Goal: Information Seeking & Learning: Learn about a topic

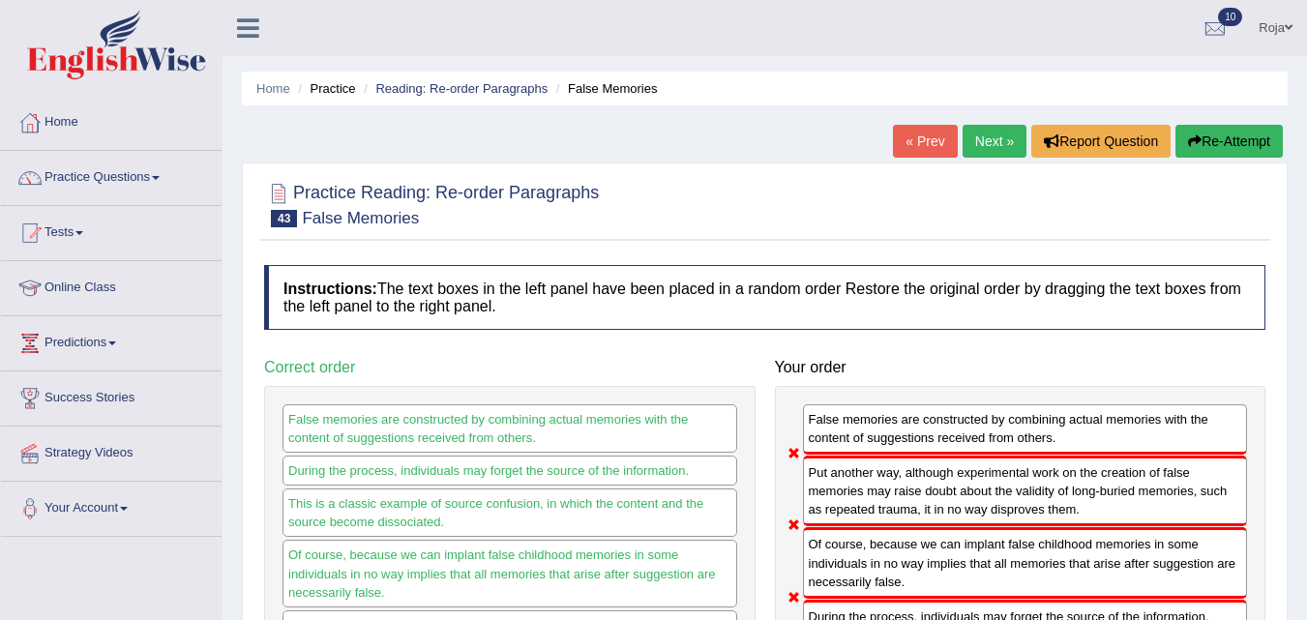
click at [986, 150] on link "Next »" at bounding box center [995, 141] width 64 height 33
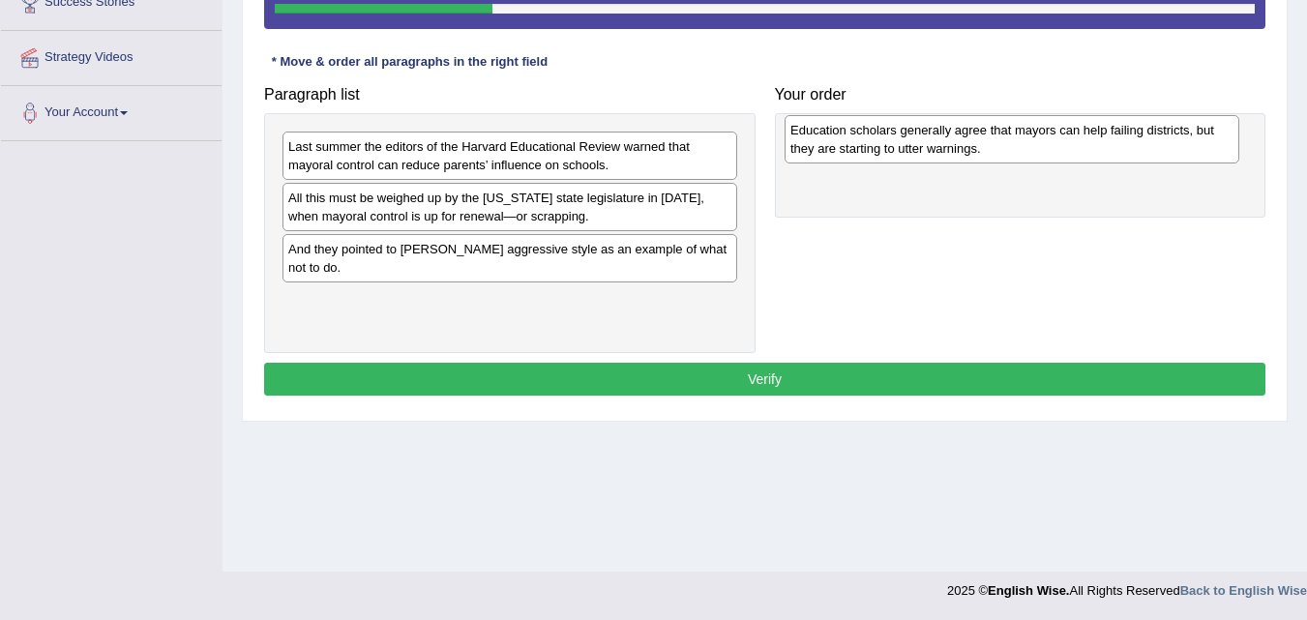
drag, startPoint x: 472, startPoint y: 265, endPoint x: 971, endPoint y: 147, distance: 512.1
click at [971, 147] on div "Education scholars generally agree that mayors can help failing districts, but …" at bounding box center [1012, 139] width 455 height 48
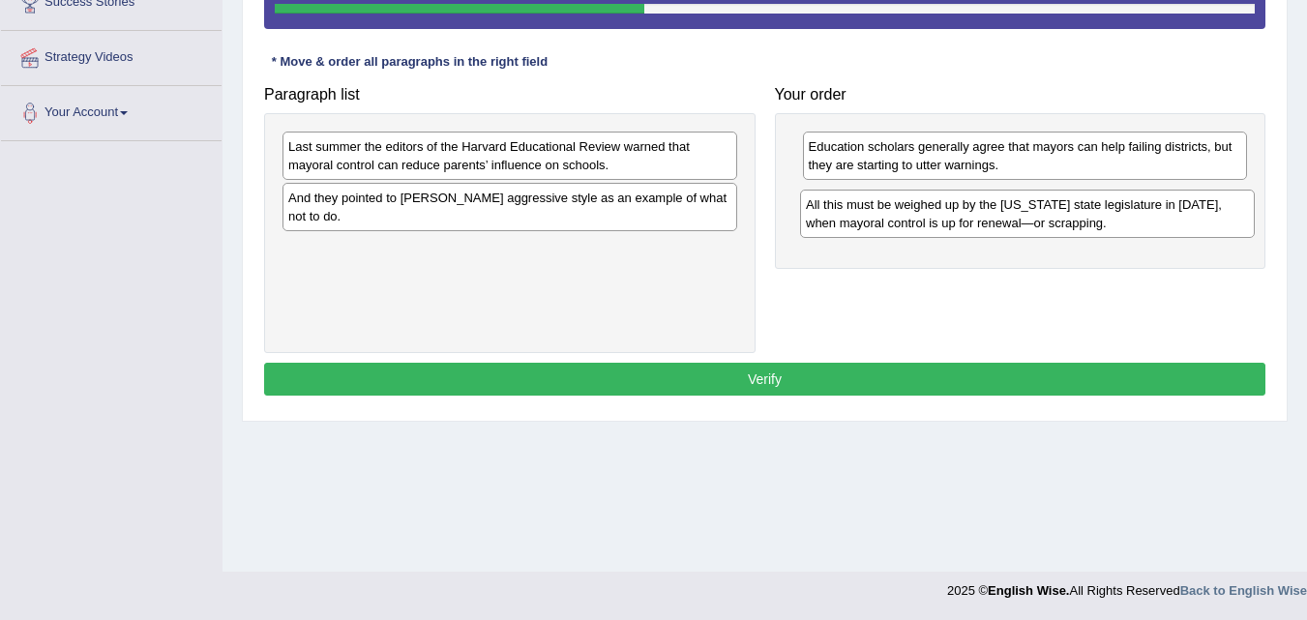
drag, startPoint x: 516, startPoint y: 204, endPoint x: 1033, endPoint y: 211, distance: 517.7
click at [1033, 211] on div "All this must be weighed up by the New York state legislature in 2009, when may…" at bounding box center [1027, 214] width 455 height 48
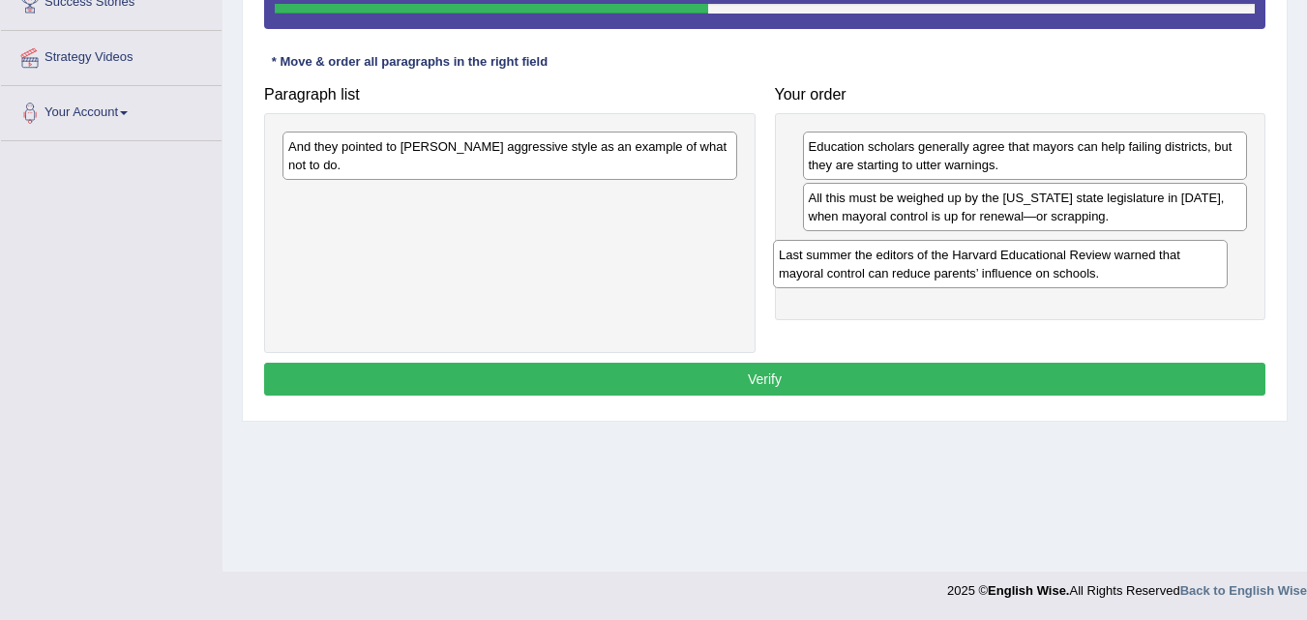
drag, startPoint x: 620, startPoint y: 159, endPoint x: 1111, endPoint y: 267, distance: 502.4
click at [1111, 267] on div "Last summer the editors of the Harvard Educational Review warned that mayoral c…" at bounding box center [1000, 264] width 455 height 48
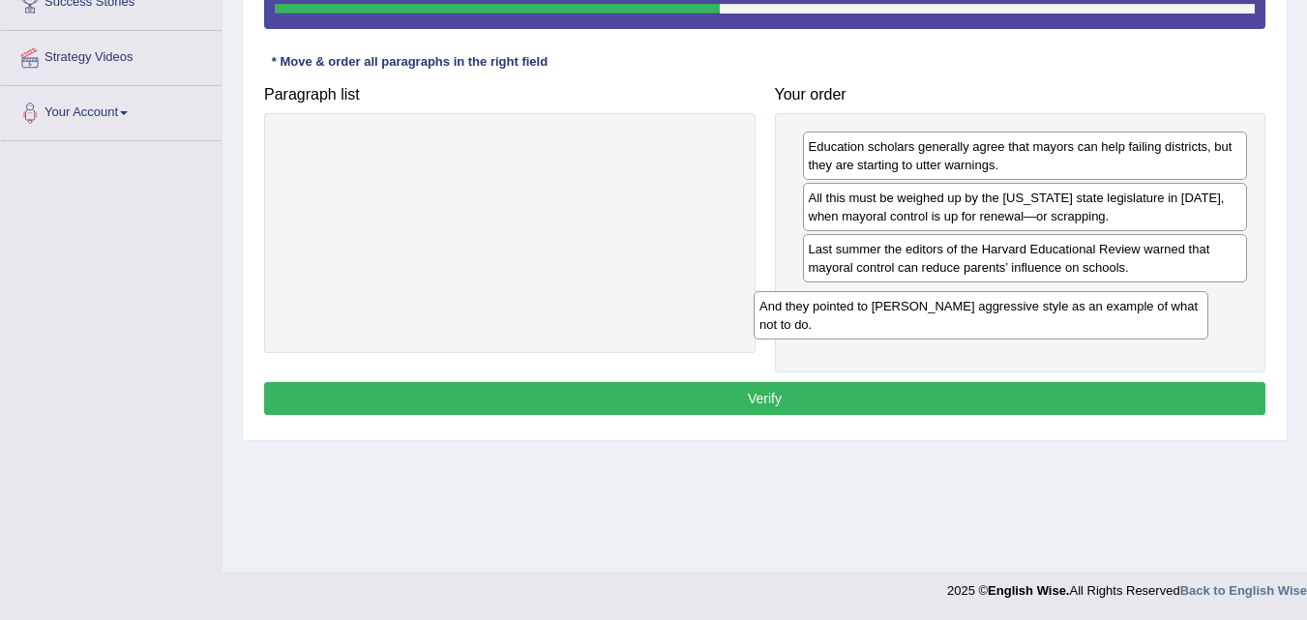
drag, startPoint x: 602, startPoint y: 165, endPoint x: 1095, endPoint y: 314, distance: 515.5
click at [1095, 314] on div "And they pointed to Mr. Bloomberg’s aggressive style as an example of what not …" at bounding box center [981, 315] width 455 height 48
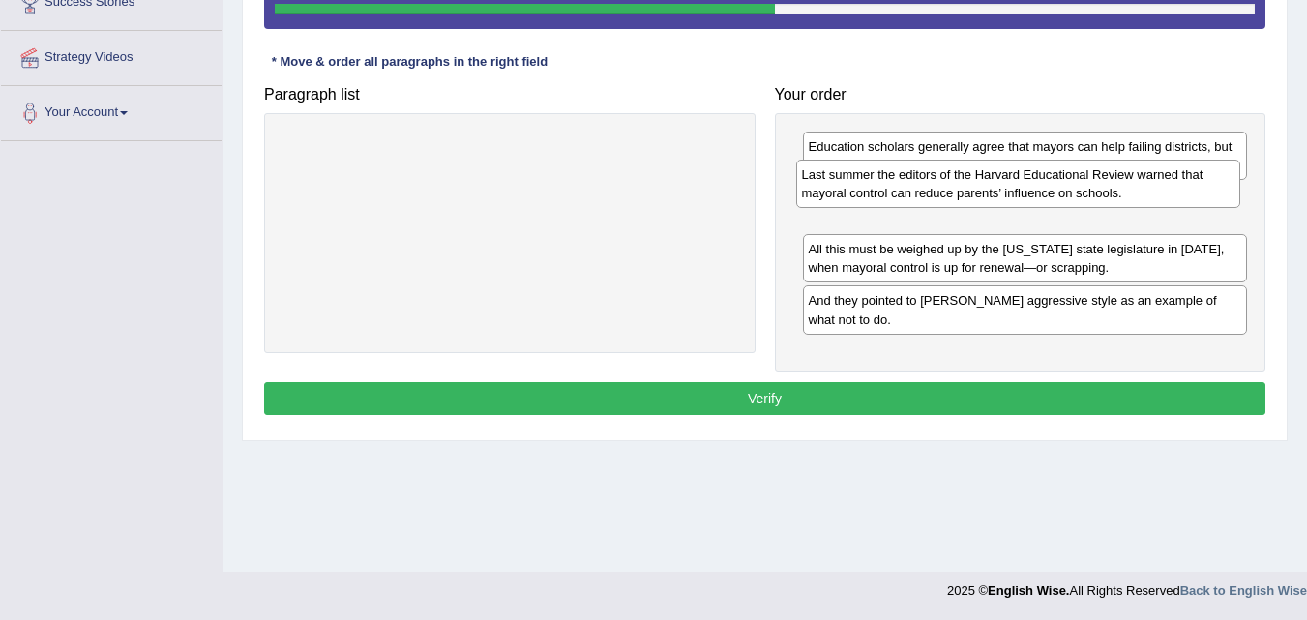
drag, startPoint x: 934, startPoint y: 271, endPoint x: 927, endPoint y: 195, distance: 75.8
click at [927, 195] on div "Last summer the editors of the Harvard Educational Review warned that mayoral c…" at bounding box center [1018, 184] width 445 height 48
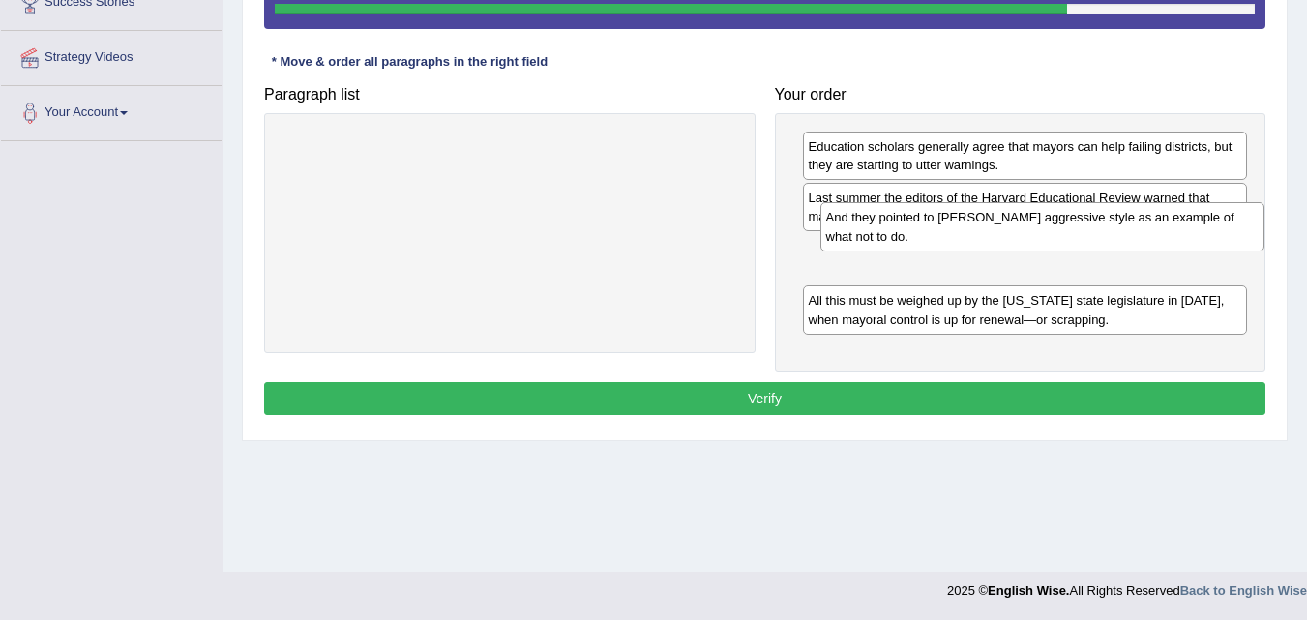
drag, startPoint x: 890, startPoint y: 322, endPoint x: 904, endPoint y: 241, distance: 82.4
click at [907, 239] on div "And they pointed to Mr. Bloomberg’s aggressive style as an example of what not …" at bounding box center [1043, 226] width 445 height 48
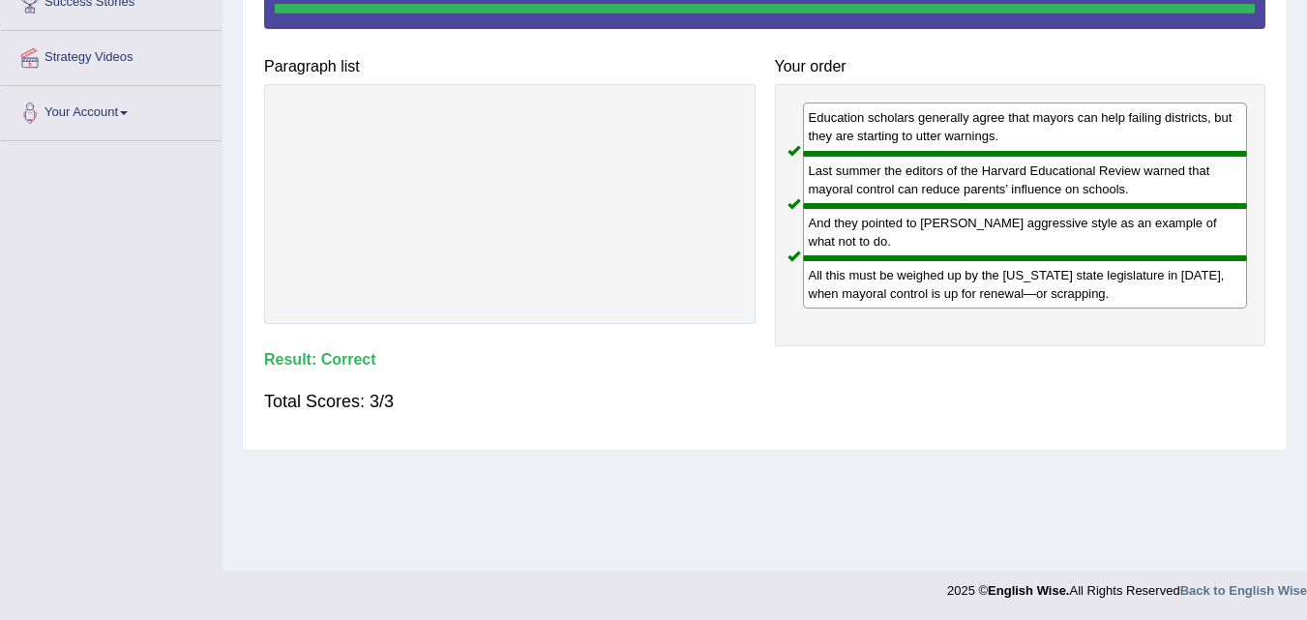
drag, startPoint x: 1306, startPoint y: 379, endPoint x: 1317, endPoint y: 235, distance: 144.6
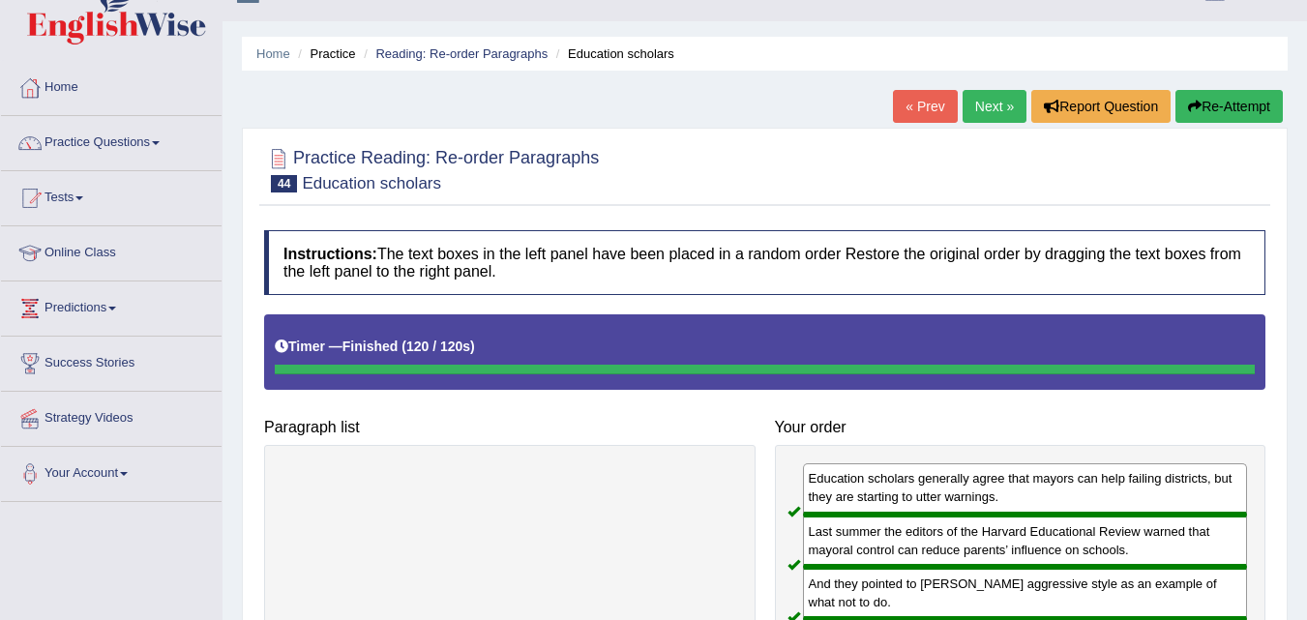
scroll to position [30, 0]
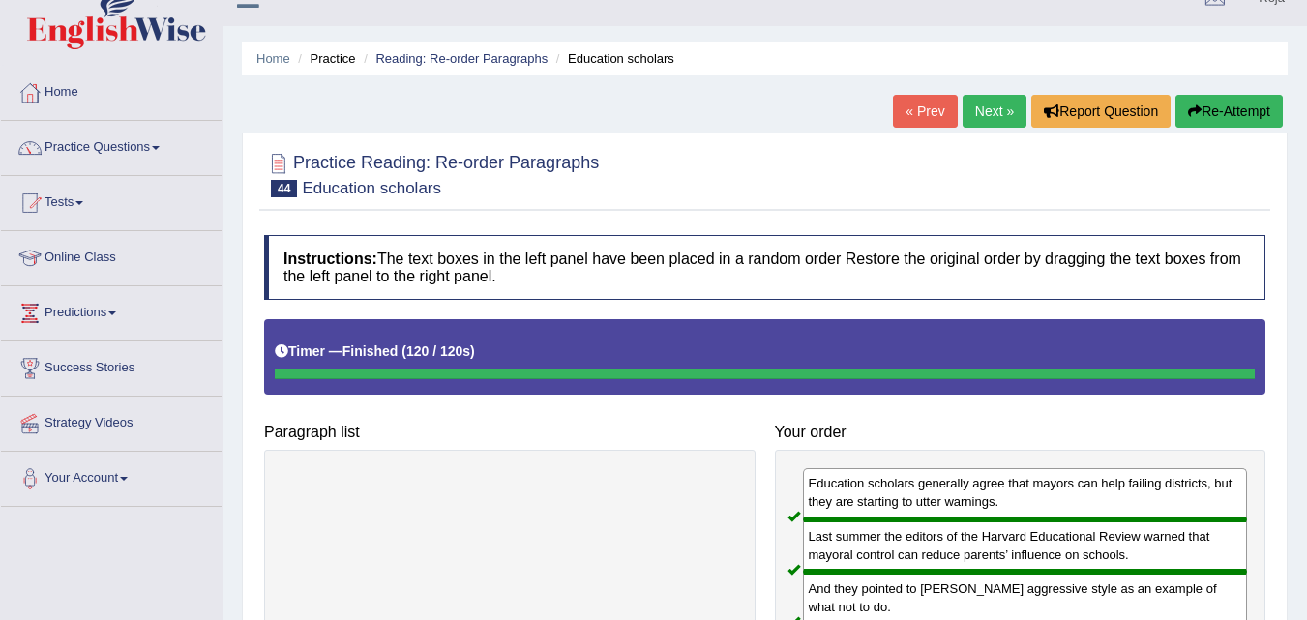
click at [998, 115] on link "Next »" at bounding box center [995, 111] width 64 height 33
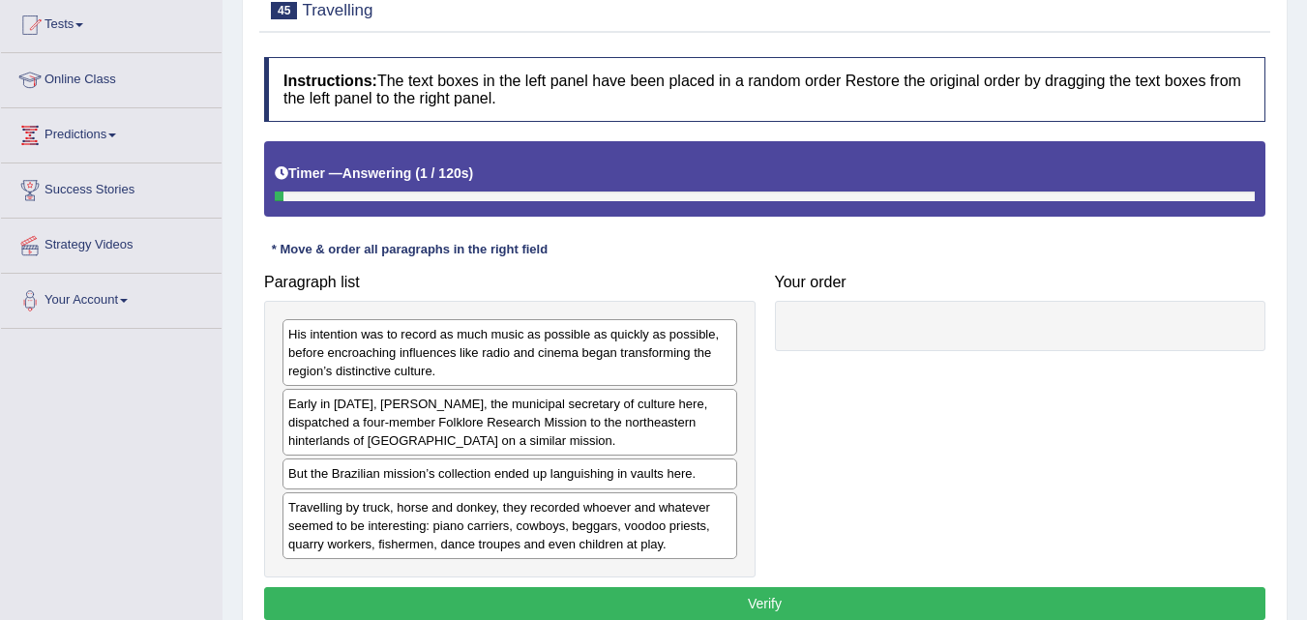
scroll to position [396, 0]
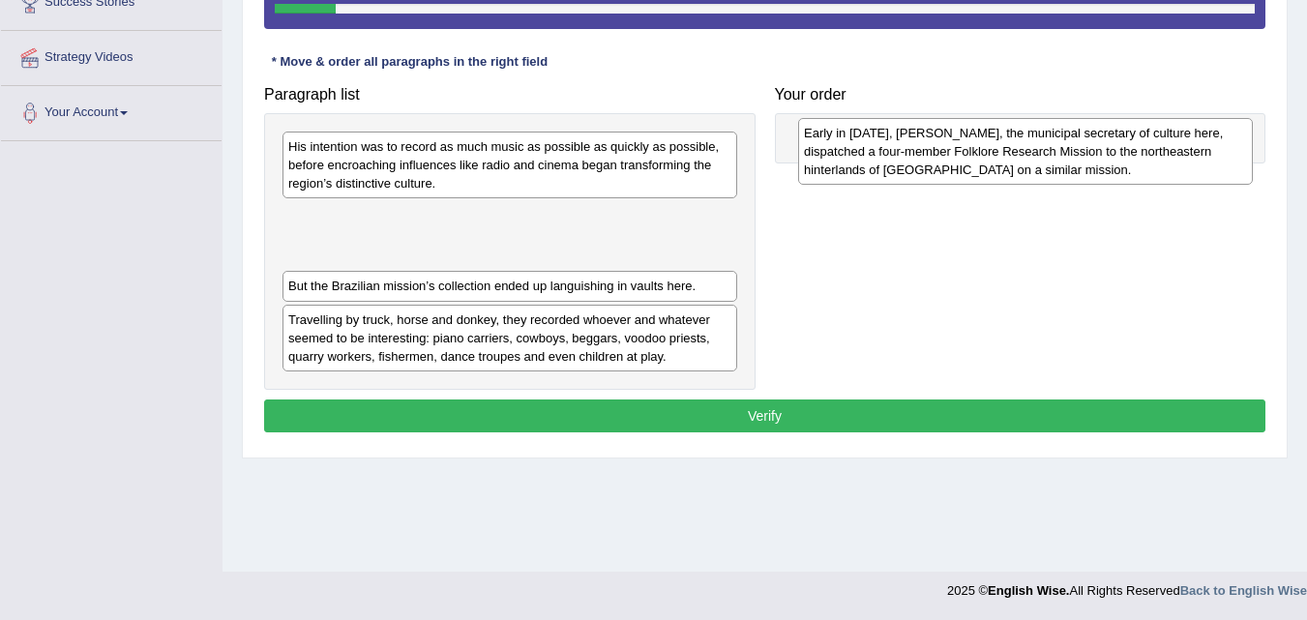
drag, startPoint x: 502, startPoint y: 249, endPoint x: 1017, endPoint y: 165, distance: 521.5
click at [1017, 165] on div "Early in [DATE], [PERSON_NAME], the municipal secretary of culture here, dispat…" at bounding box center [1025, 151] width 455 height 67
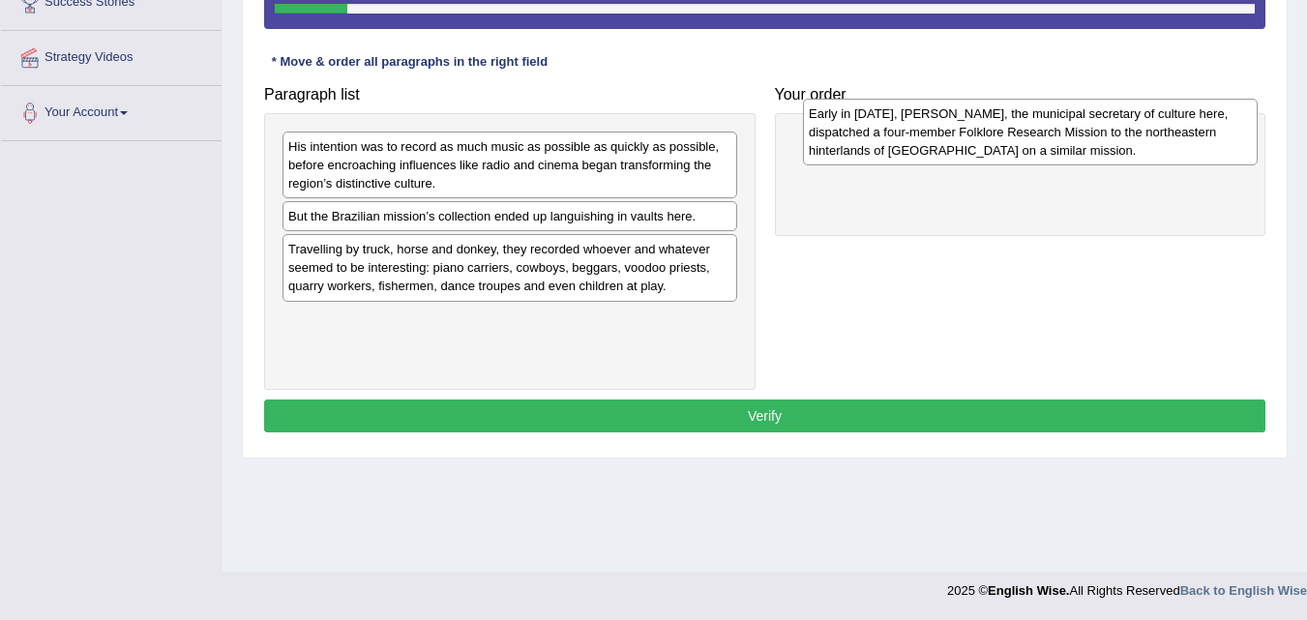
drag, startPoint x: 573, startPoint y: 238, endPoint x: 1093, endPoint y: 135, distance: 530.6
click at [1093, 135] on div "Early in [DATE], [PERSON_NAME], the municipal secretary of culture here, dispat…" at bounding box center [1030, 132] width 455 height 67
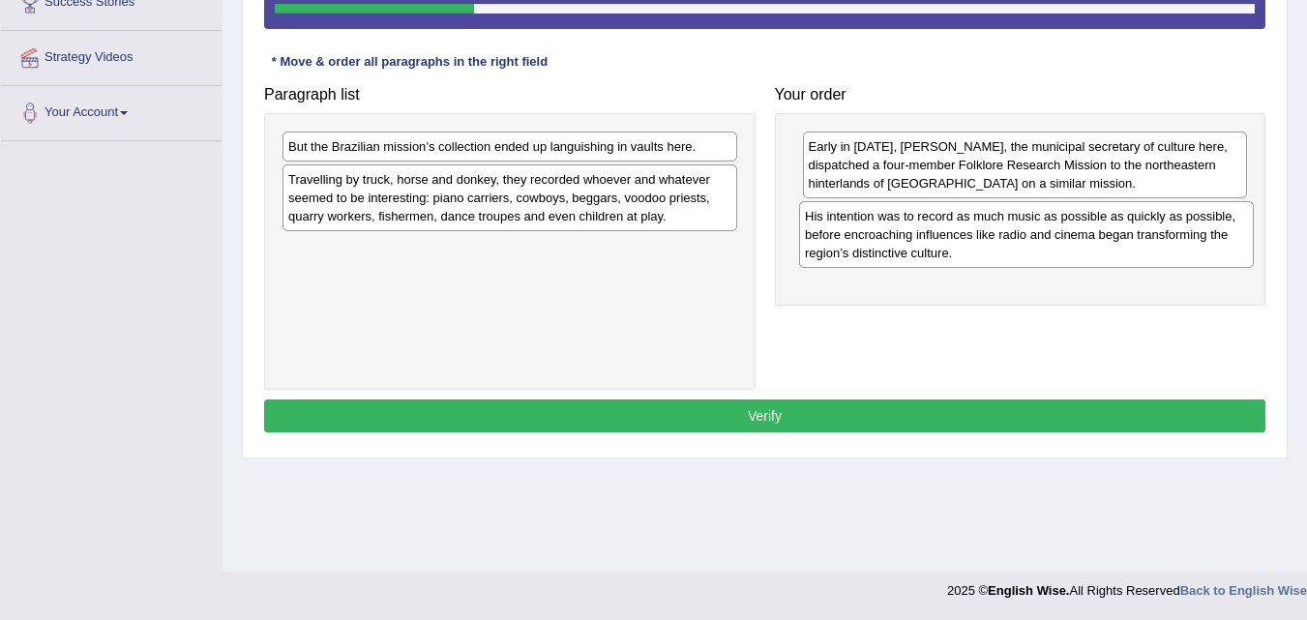
drag, startPoint x: 581, startPoint y: 174, endPoint x: 1097, endPoint y: 244, distance: 521.4
click at [1097, 244] on div "His intention was to record as much music as possible as quickly as possible, b…" at bounding box center [1026, 234] width 455 height 67
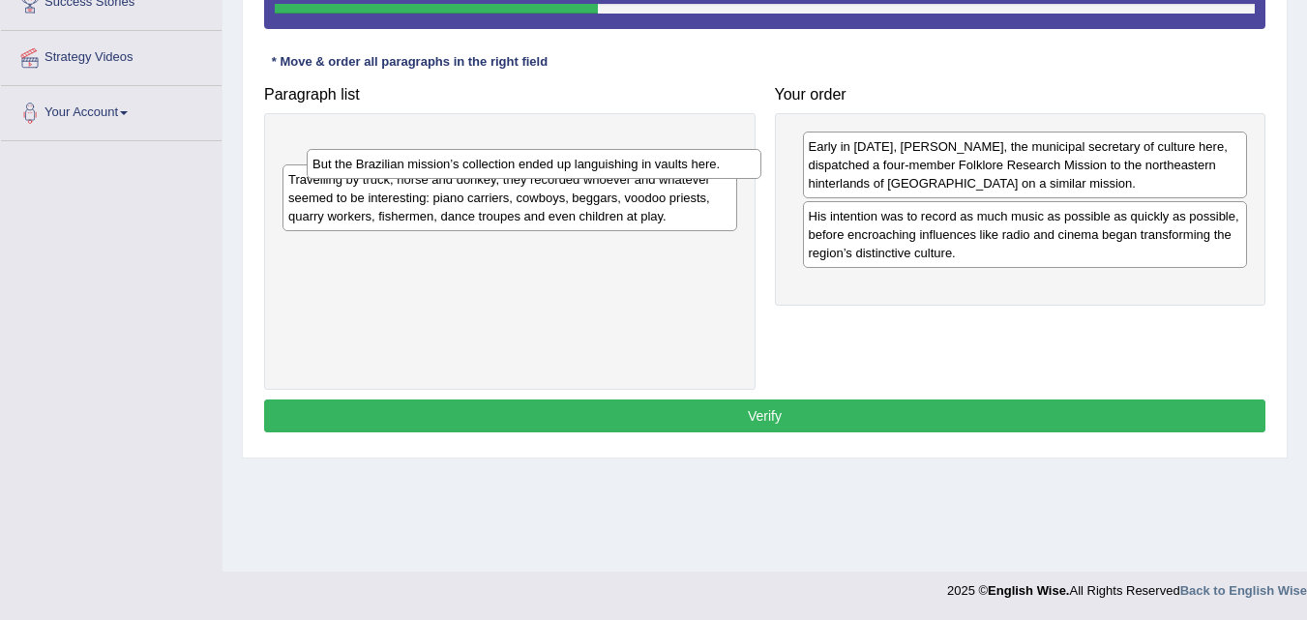
drag, startPoint x: 585, startPoint y: 154, endPoint x: 608, endPoint y: 171, distance: 28.3
click at [608, 171] on div "But the Brazilian mission’s collection ended up languishing in vaults here." at bounding box center [534, 164] width 455 height 30
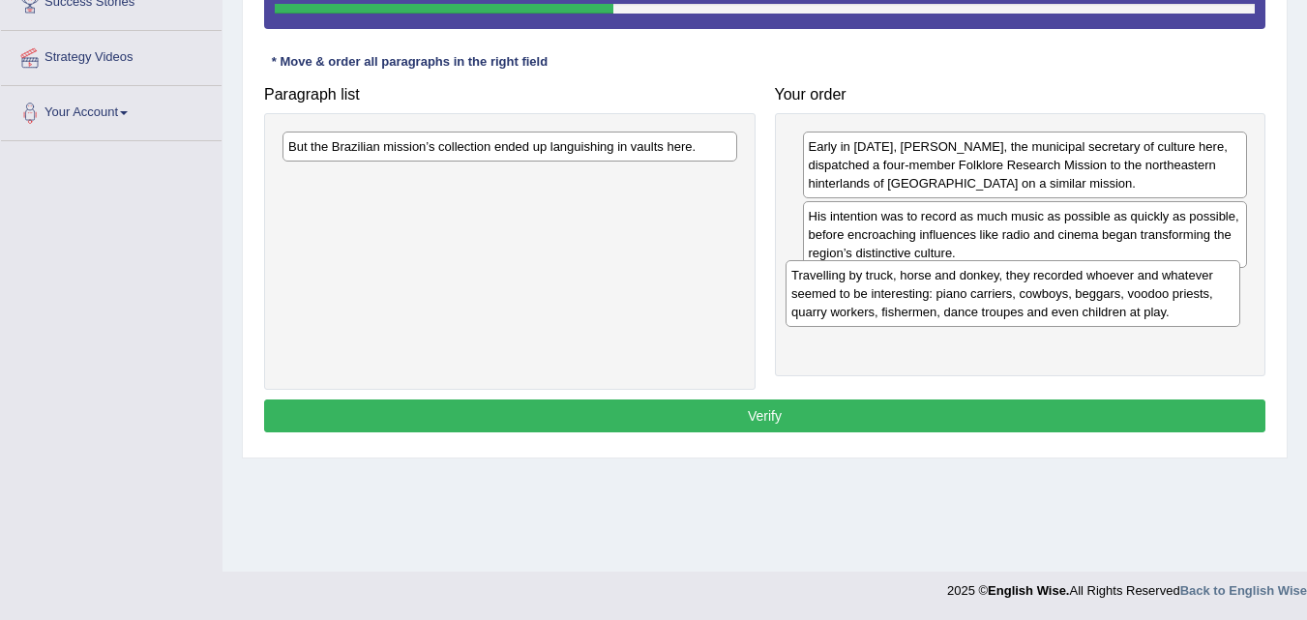
drag, startPoint x: 593, startPoint y: 194, endPoint x: 1096, endPoint y: 290, distance: 512.2
click at [1096, 290] on div "Travelling by truck, horse and donkey, they recorded whoever and whatever seeme…" at bounding box center [1013, 293] width 455 height 67
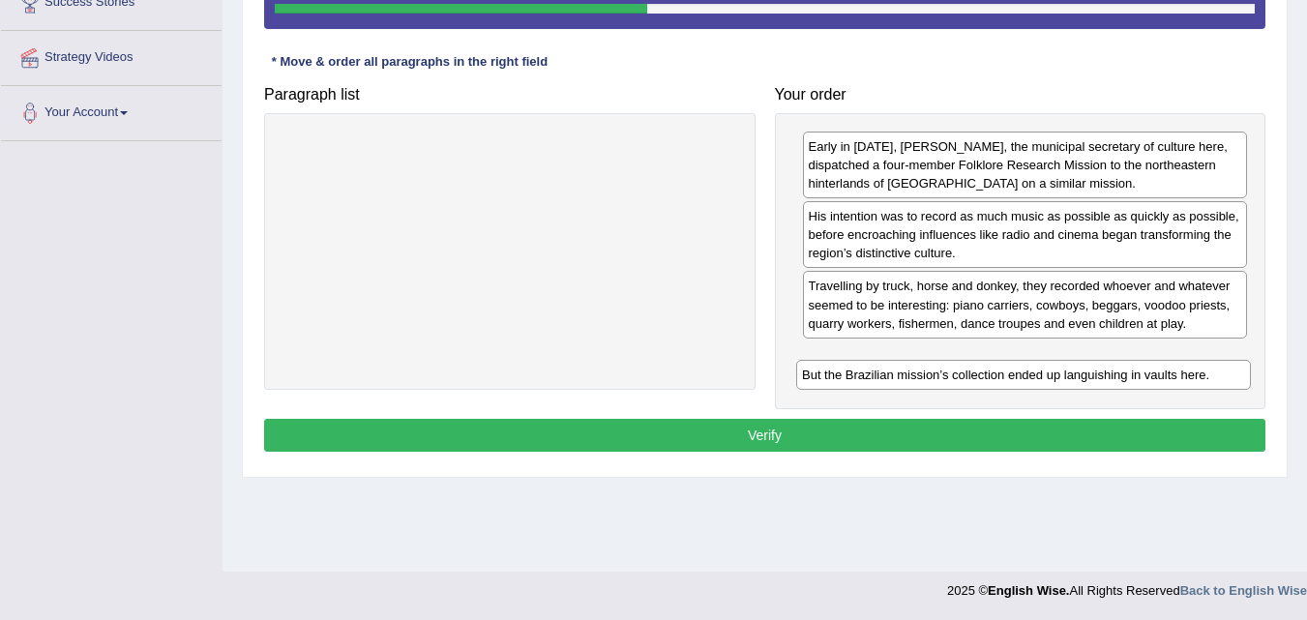
drag, startPoint x: 598, startPoint y: 146, endPoint x: 1132, endPoint y: 367, distance: 577.9
click at [1132, 367] on div "But the Brazilian mission’s collection ended up languishing in vaults here." at bounding box center [1023, 375] width 455 height 30
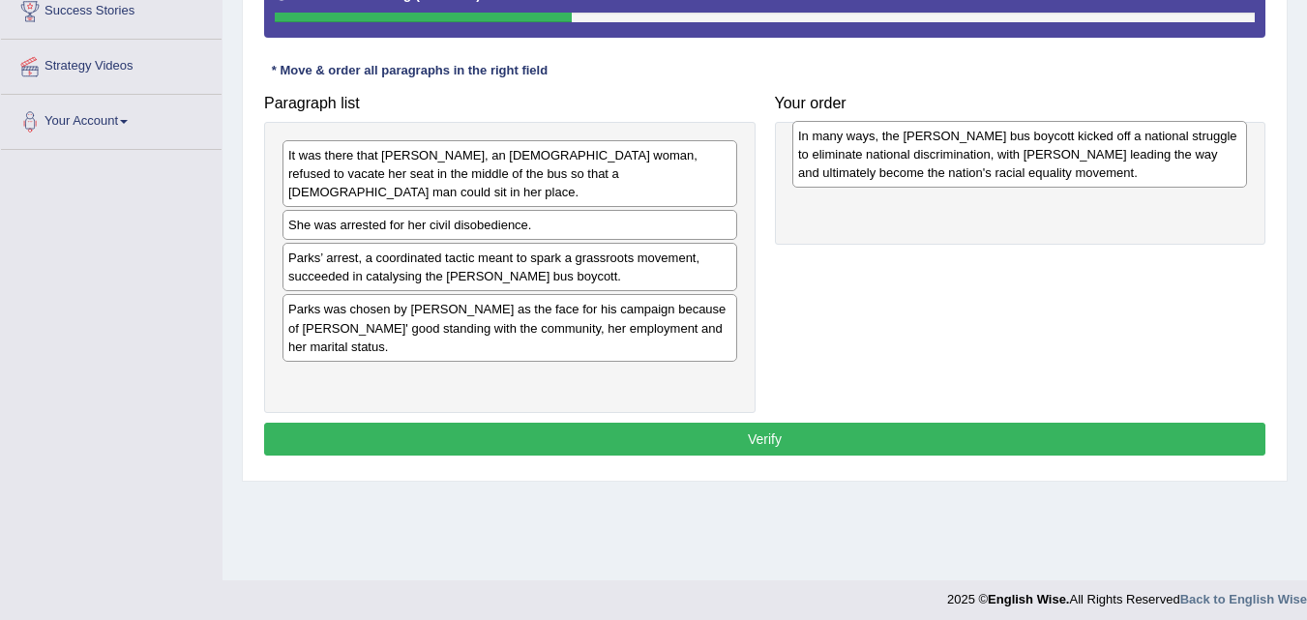
drag, startPoint x: 539, startPoint y: 369, endPoint x: 1038, endPoint y: 172, distance: 536.6
click at [1038, 172] on div "In many ways, the Montgomery bus boycott kicked off a national struggle to elim…" at bounding box center [1020, 154] width 455 height 67
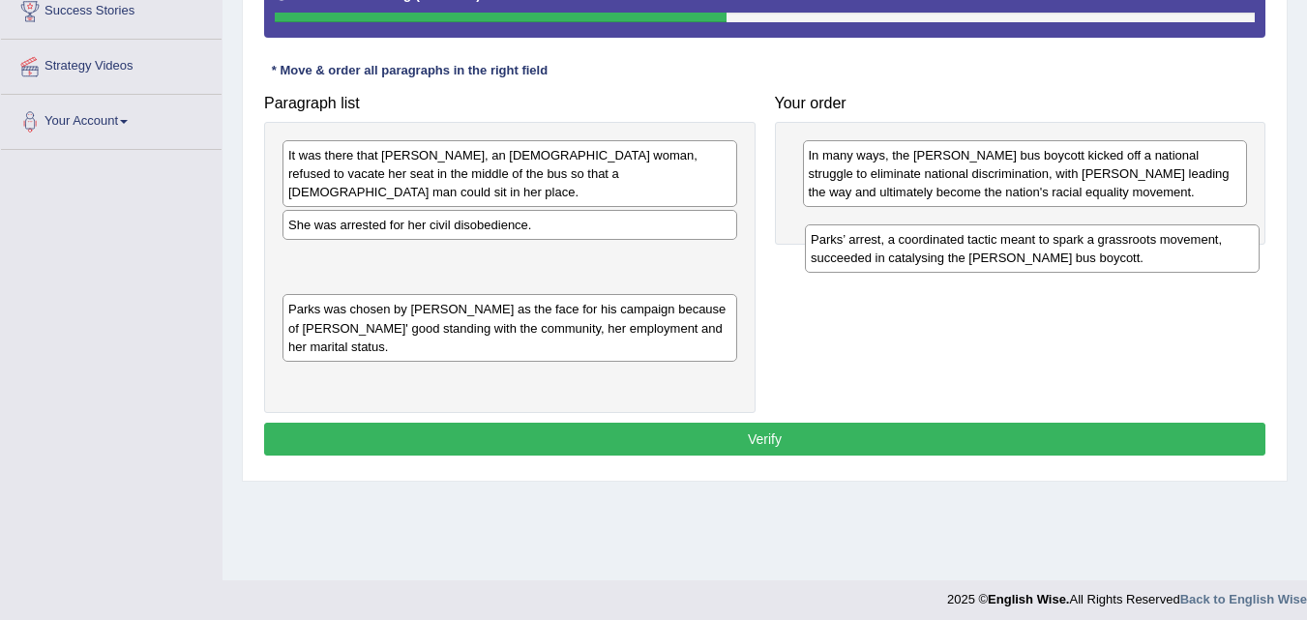
drag, startPoint x: 569, startPoint y: 263, endPoint x: 1090, endPoint y: 262, distance: 520.6
click at [1090, 262] on div "Parks’ arrest, a coordinated tactic meant to spark a grassroots movement, succe…" at bounding box center [1032, 248] width 455 height 48
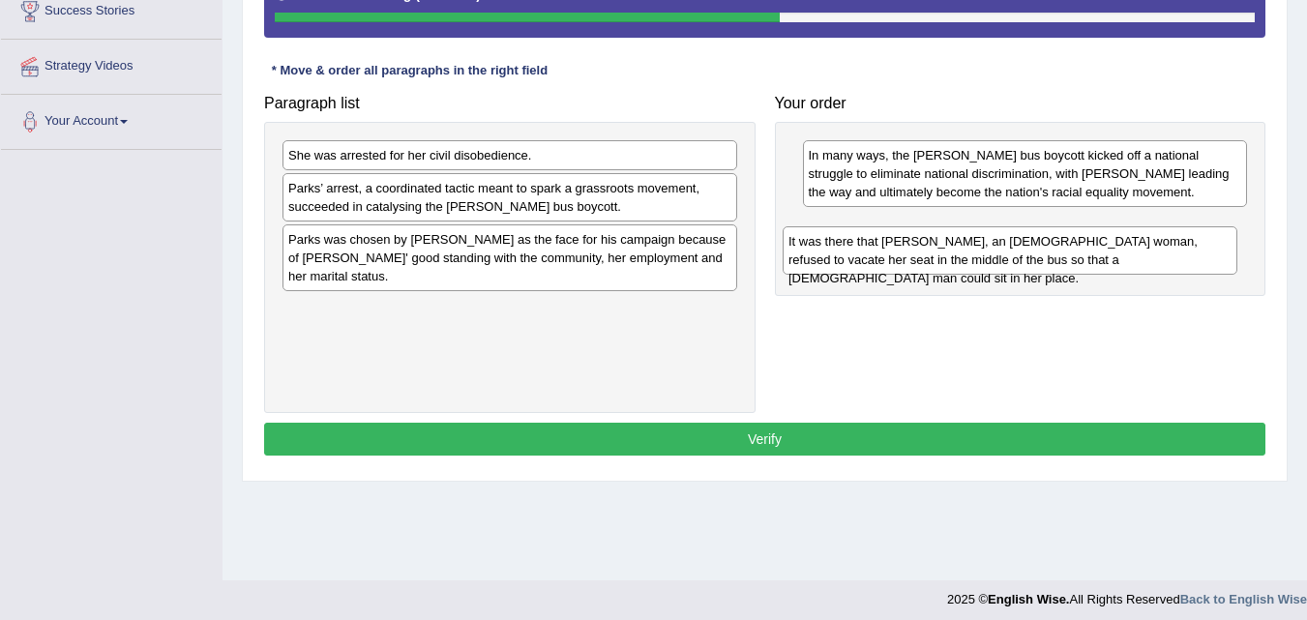
drag, startPoint x: 700, startPoint y: 166, endPoint x: 1200, endPoint y: 249, distance: 507.0
click at [1200, 249] on div "It was there that Rosa Parks, an African American woman, refused to vacate her …" at bounding box center [1010, 250] width 455 height 48
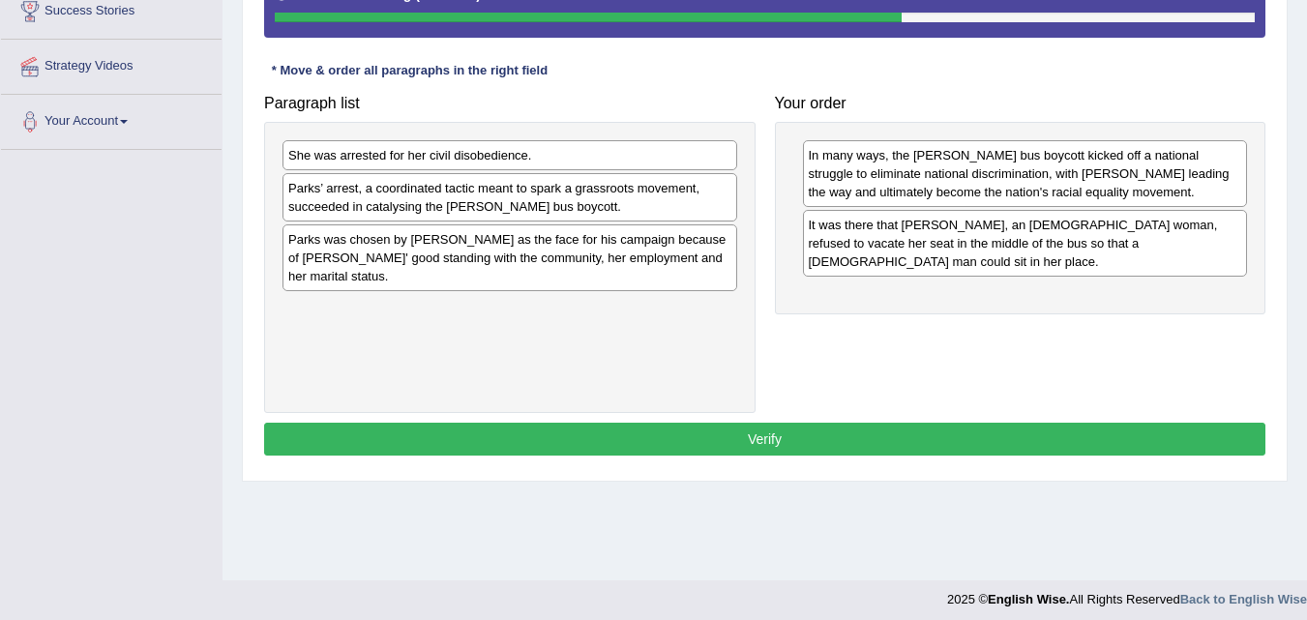
click at [670, 184] on div "Parks’ arrest, a coordinated tactic meant to spark a grassroots movement, succe…" at bounding box center [510, 197] width 455 height 48
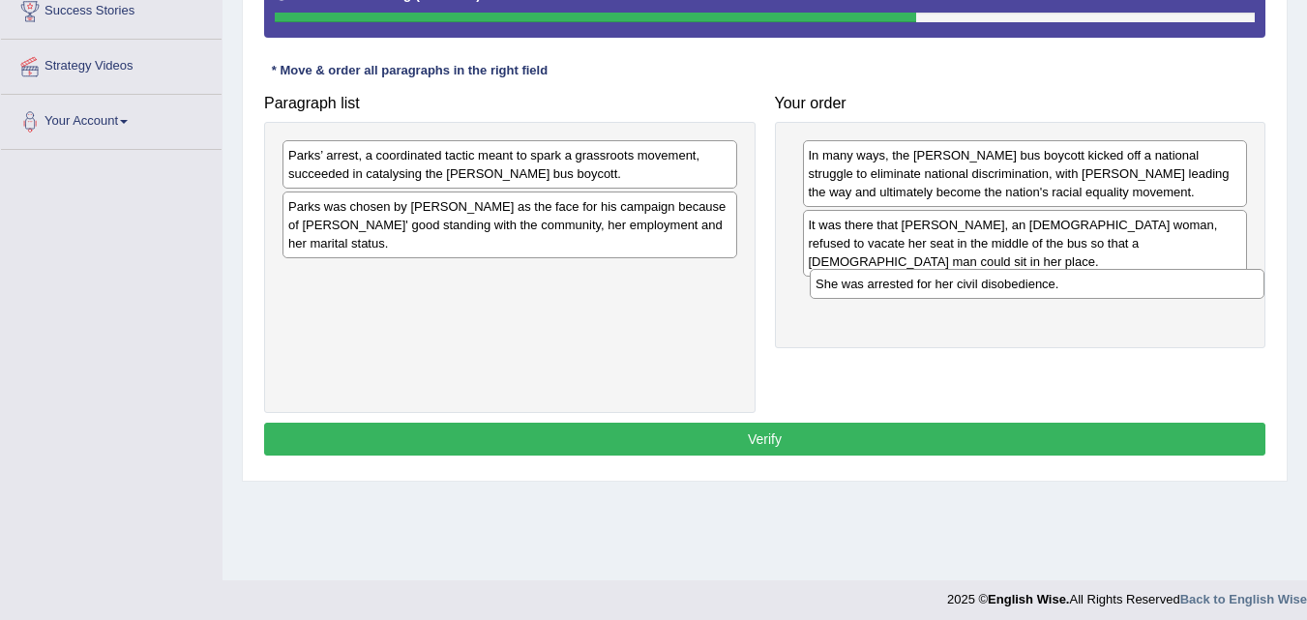
drag, startPoint x: 654, startPoint y: 160, endPoint x: 1182, endPoint y: 286, distance: 542.4
click at [1182, 286] on div "She was arrested for her civil disobedience." at bounding box center [1037, 284] width 455 height 30
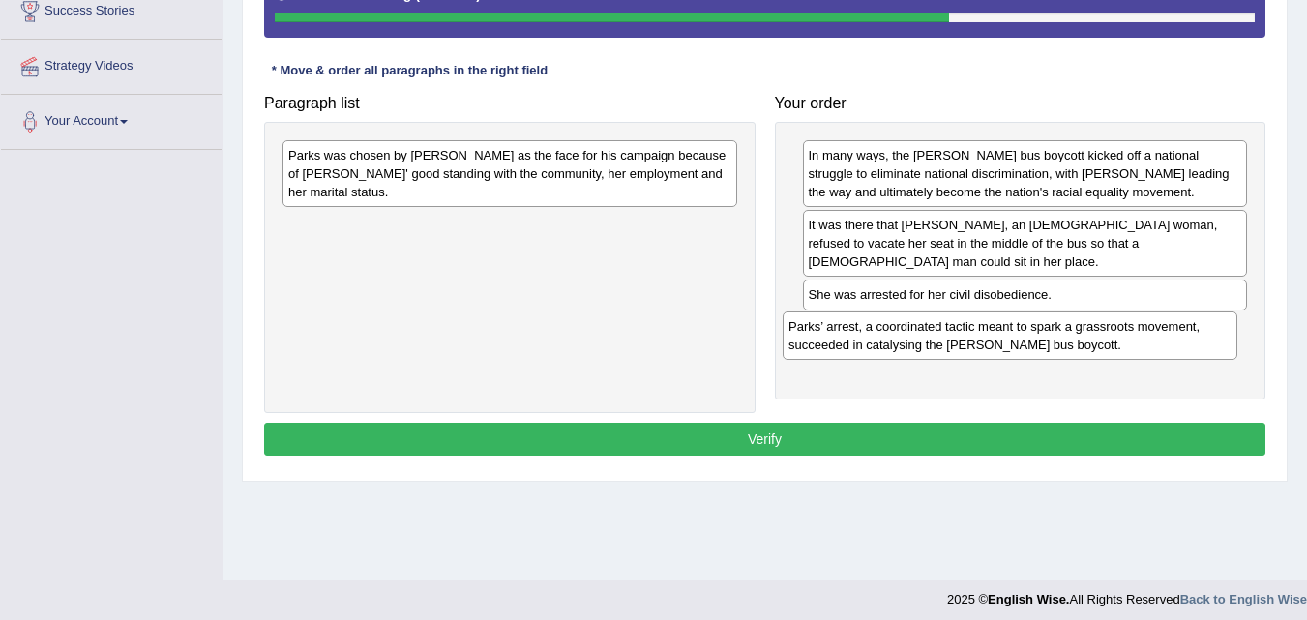
drag, startPoint x: 586, startPoint y: 175, endPoint x: 1108, endPoint y: 339, distance: 546.6
click at [1108, 339] on div "Parks’ arrest, a coordinated tactic meant to spark a grassroots movement, succe…" at bounding box center [1010, 336] width 455 height 48
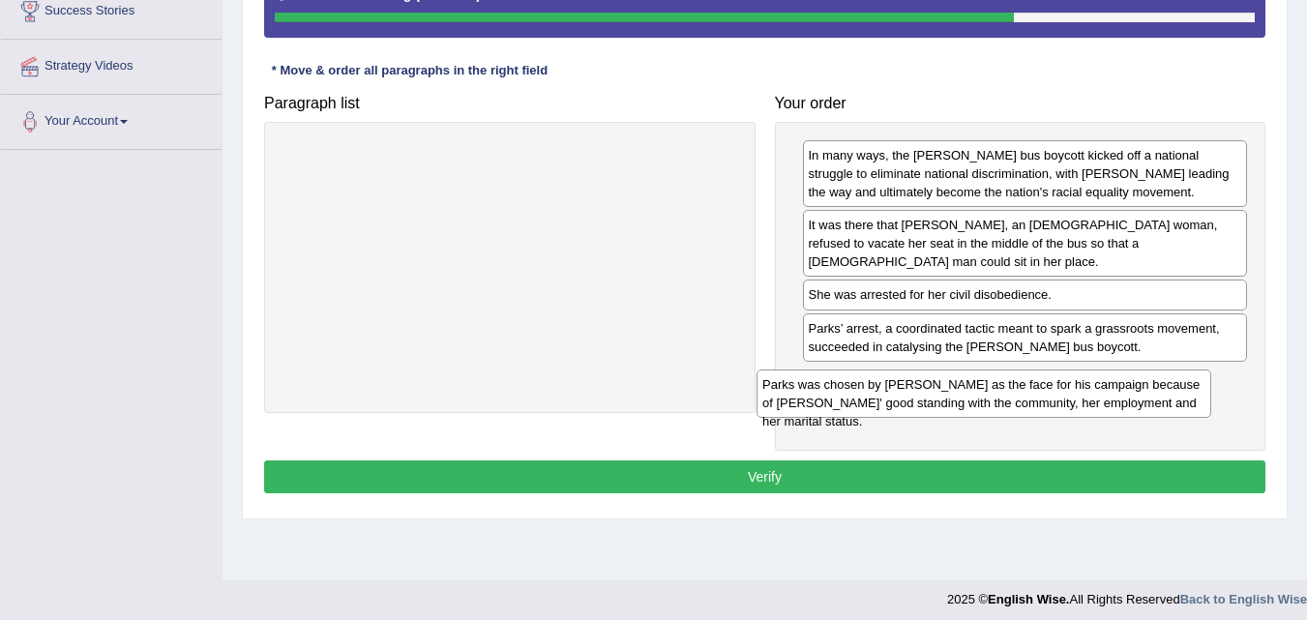
drag, startPoint x: 599, startPoint y: 182, endPoint x: 1112, endPoint y: 397, distance: 556.0
click at [1112, 398] on div "Parks was chosen by [PERSON_NAME] as the face for his campaign because of [PERS…" at bounding box center [984, 394] width 455 height 48
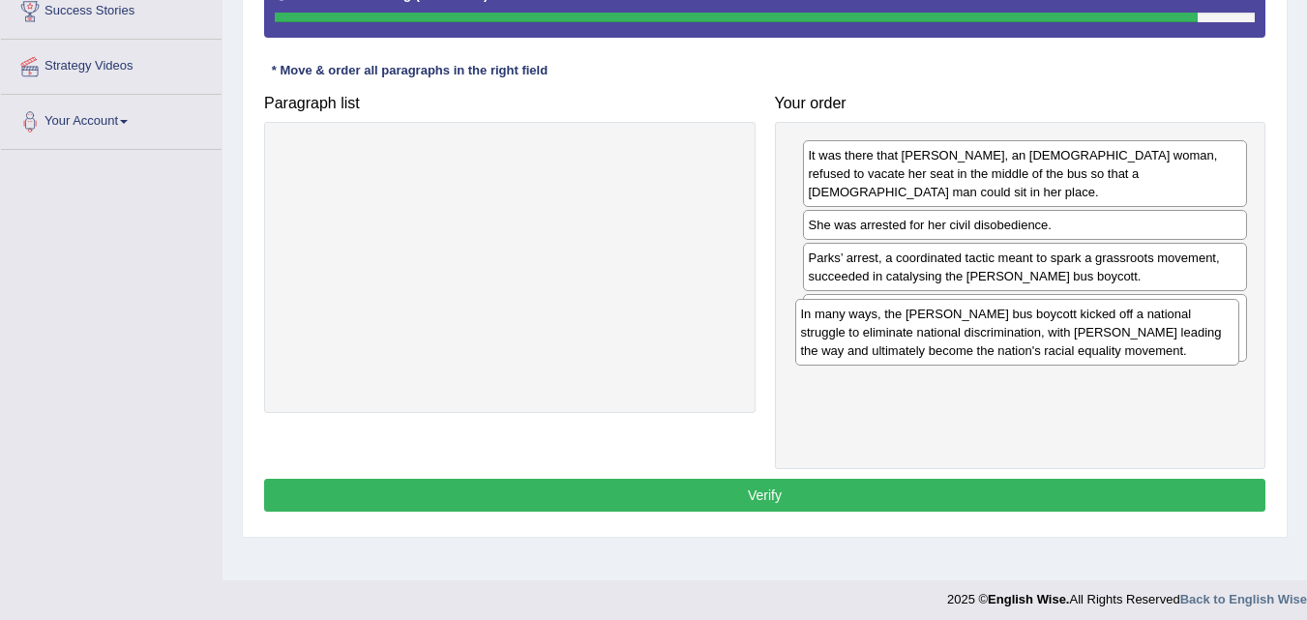
drag, startPoint x: 991, startPoint y: 170, endPoint x: 983, endPoint y: 329, distance: 158.9
click at [983, 329] on div "In many ways, the [PERSON_NAME] bus boycott kicked off a national struggle to e…" at bounding box center [1017, 332] width 445 height 67
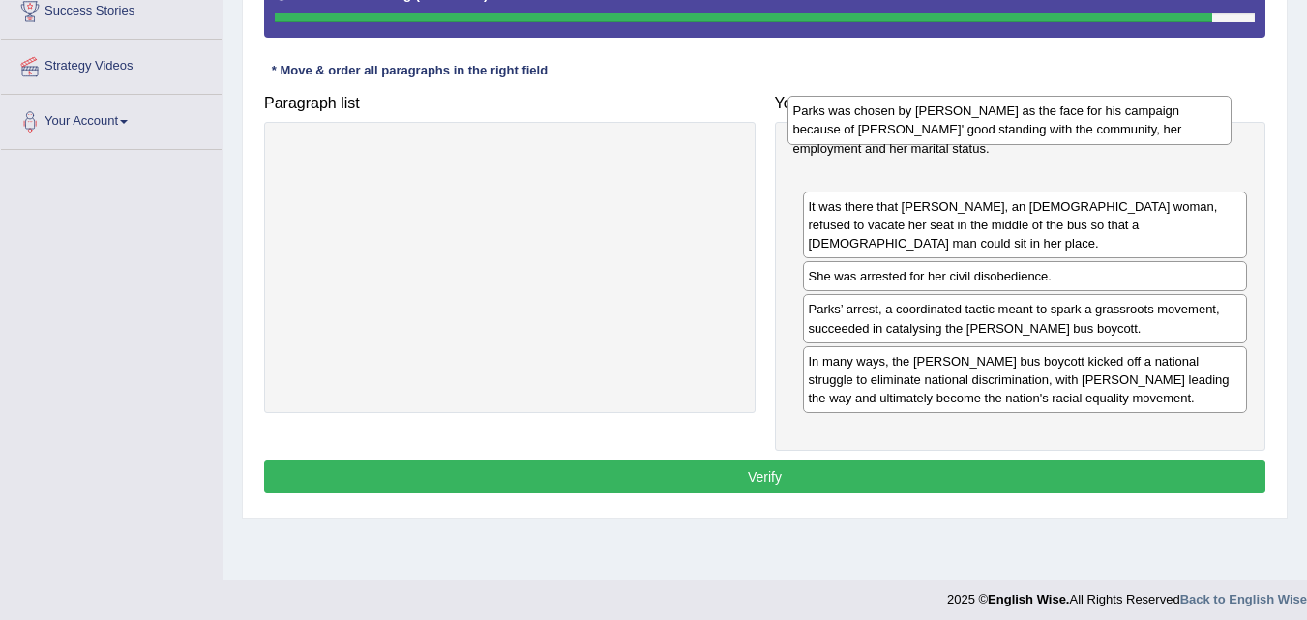
drag, startPoint x: 957, startPoint y: 306, endPoint x: 936, endPoint y: 133, distance: 174.5
click at [937, 128] on div "Parks was chosen by [PERSON_NAME] as the face for his campaign because of [PERS…" at bounding box center [1010, 120] width 445 height 48
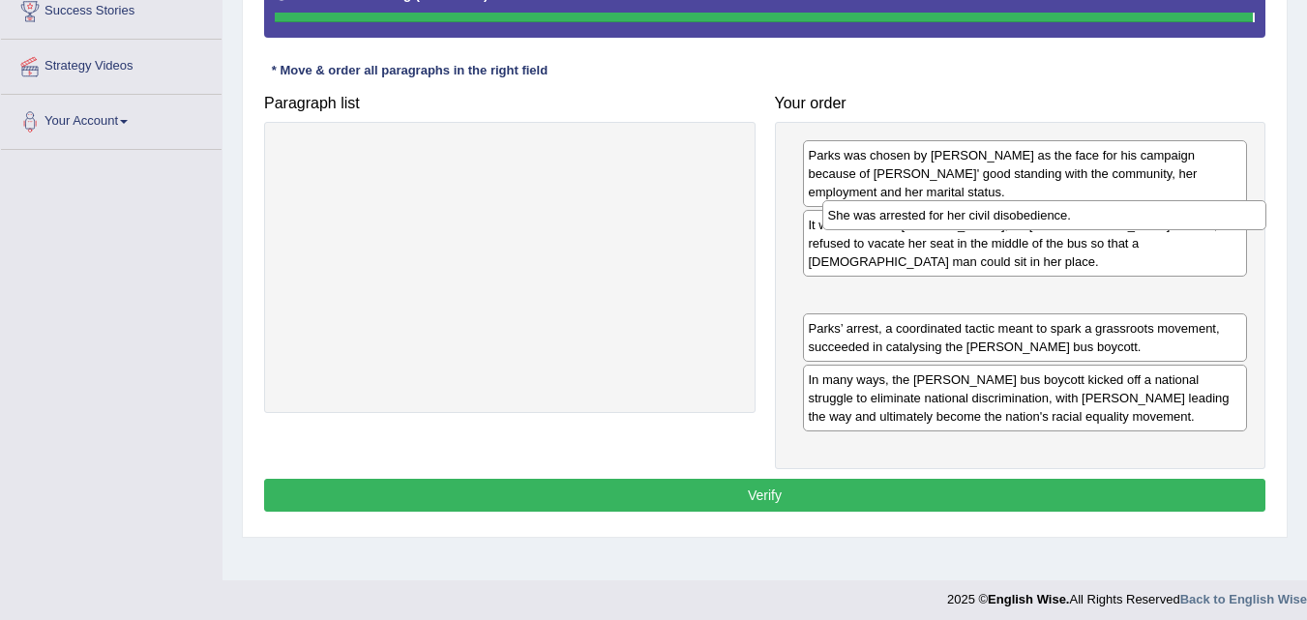
drag, startPoint x: 966, startPoint y: 260, endPoint x: 982, endPoint y: 200, distance: 62.2
click at [982, 200] on div "Parks was chosen by King as the face for his campaign because of Parks' good st…" at bounding box center [1021, 295] width 492 height 347
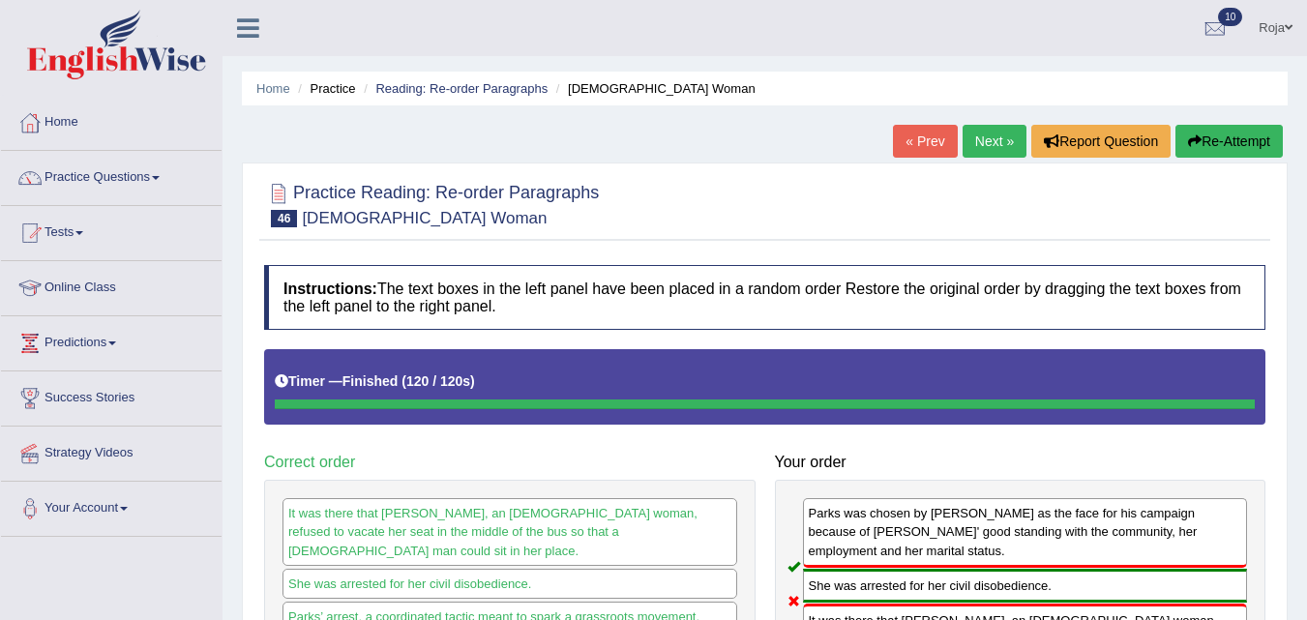
click at [1248, 139] on button "Re-Attempt" at bounding box center [1229, 141] width 107 height 33
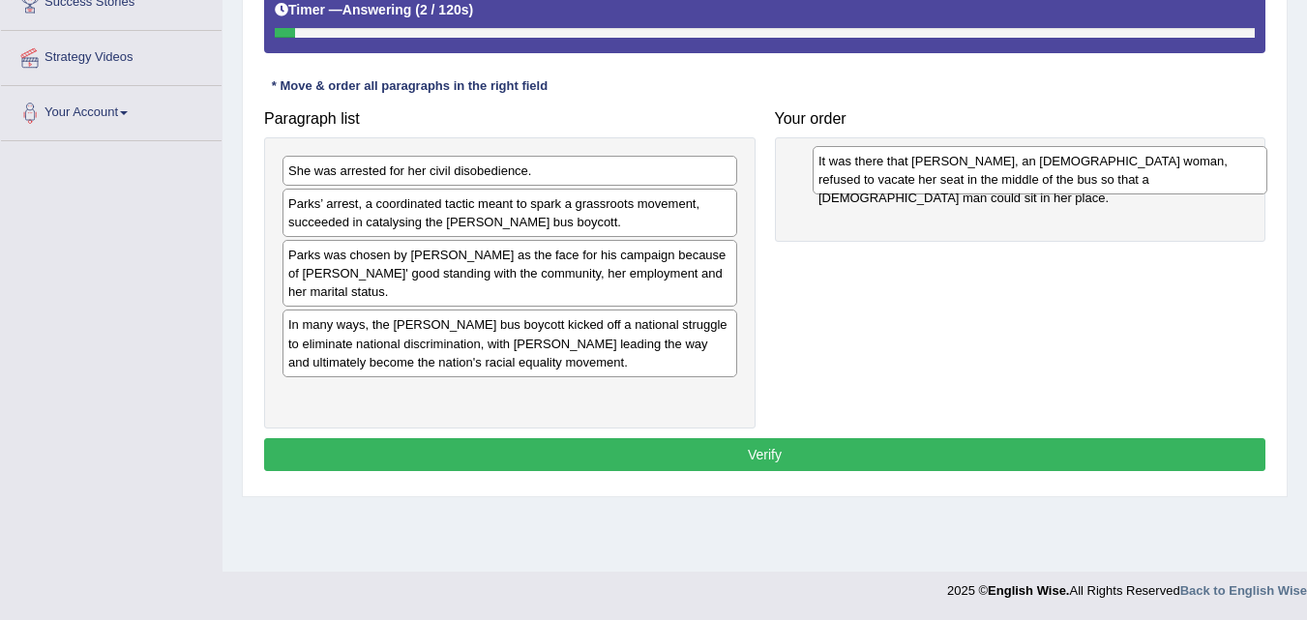
drag, startPoint x: 494, startPoint y: 180, endPoint x: 1025, endPoint y: 170, distance: 530.4
click at [1025, 170] on div "It was there that [PERSON_NAME], an [DEMOGRAPHIC_DATA] woman, refused to vacate…" at bounding box center [1040, 170] width 455 height 48
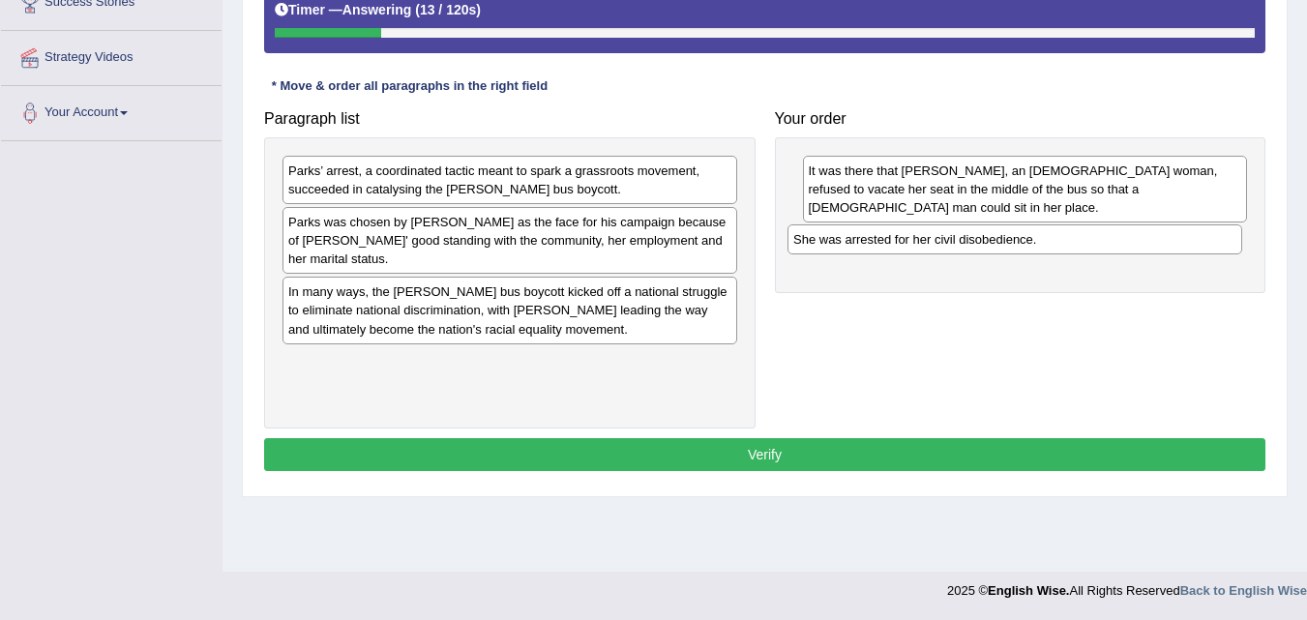
drag, startPoint x: 610, startPoint y: 189, endPoint x: 1082, endPoint y: 247, distance: 475.8
click at [1082, 247] on div "She was arrested for her civil disobedience." at bounding box center [1015, 239] width 455 height 30
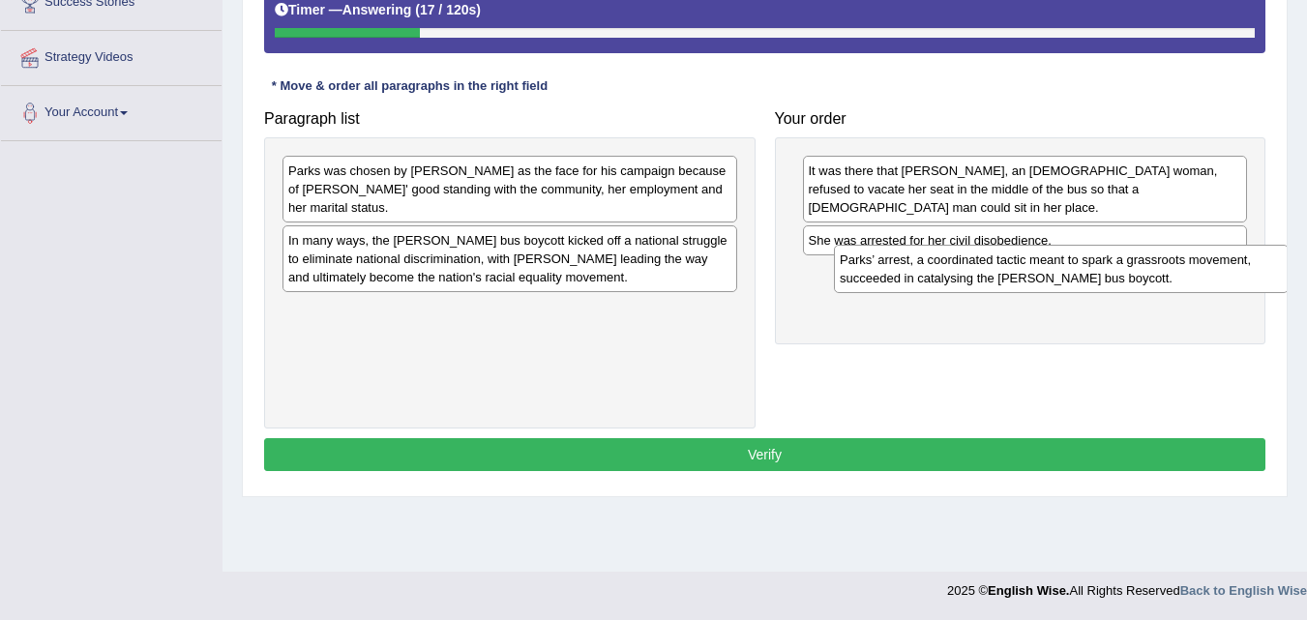
drag, startPoint x: 587, startPoint y: 188, endPoint x: 1139, endPoint y: 276, distance: 558.5
click at [1139, 276] on div "Parks’ arrest, a coordinated tactic meant to spark a grassroots movement, succe…" at bounding box center [1061, 269] width 455 height 48
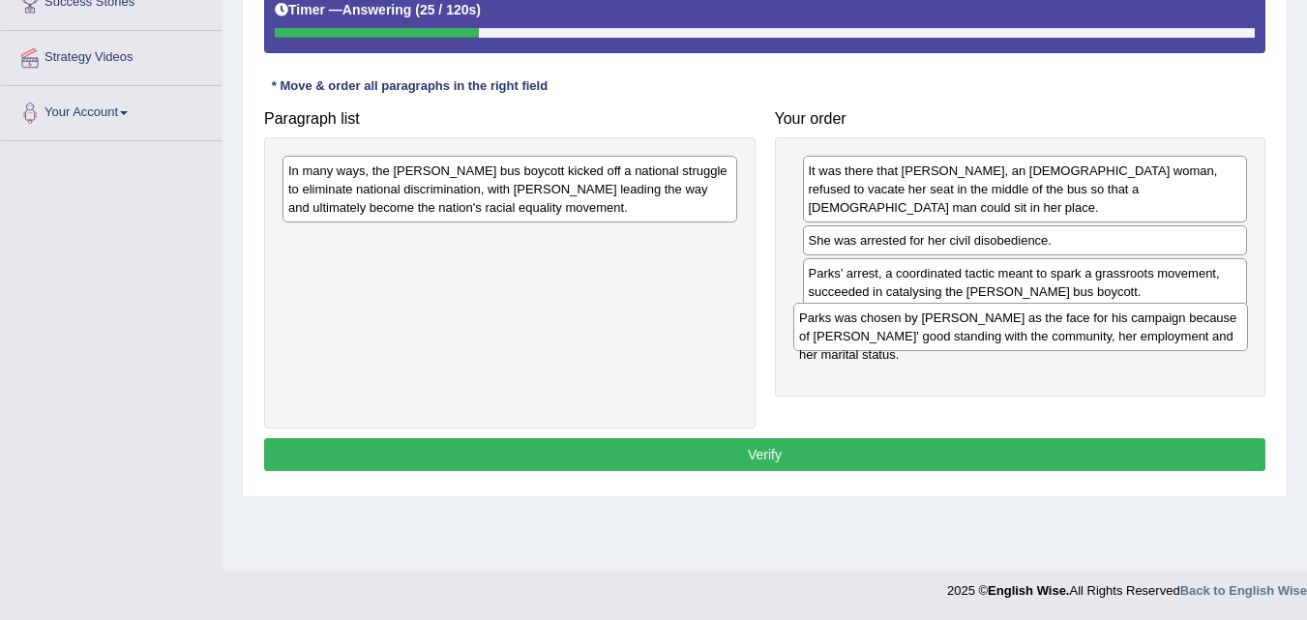
drag, startPoint x: 583, startPoint y: 185, endPoint x: 1094, endPoint y: 331, distance: 531.4
click at [1094, 331] on div "Parks was chosen by King as the face for his campaign because of Parks' good st…" at bounding box center [1020, 327] width 455 height 48
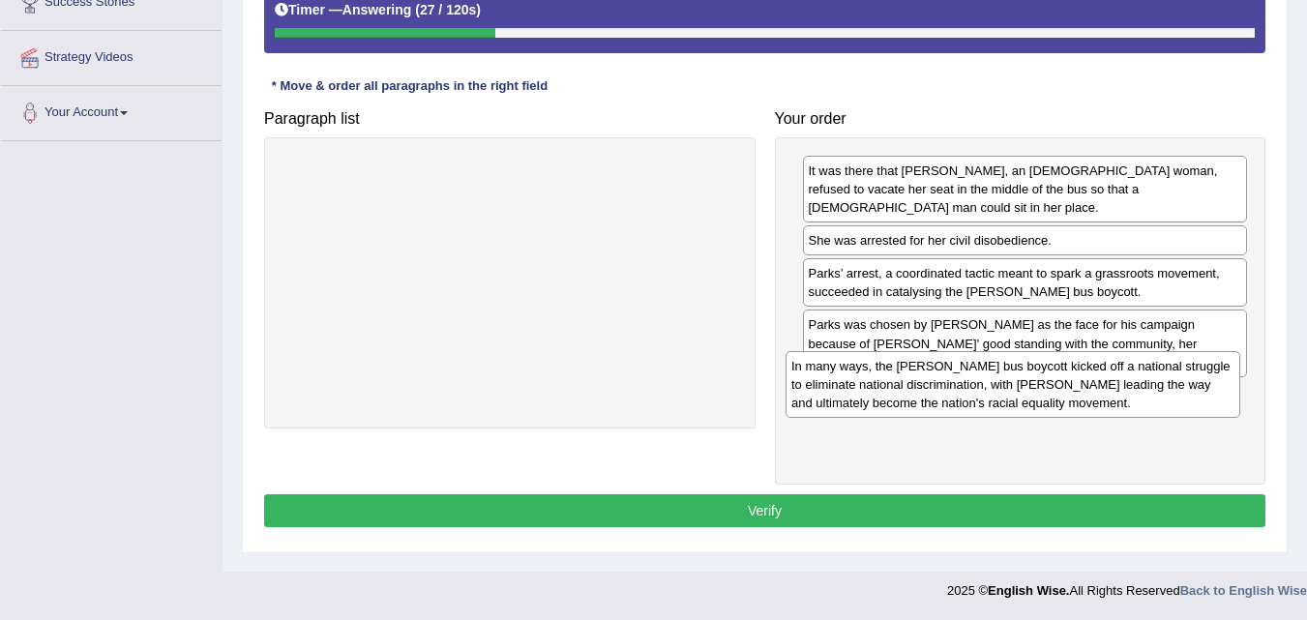
drag, startPoint x: 567, startPoint y: 193, endPoint x: 1093, endPoint y: 376, distance: 557.6
click at [1093, 376] on div "In many ways, the Montgomery bus boycott kicked off a national struggle to elim…" at bounding box center [1013, 384] width 455 height 67
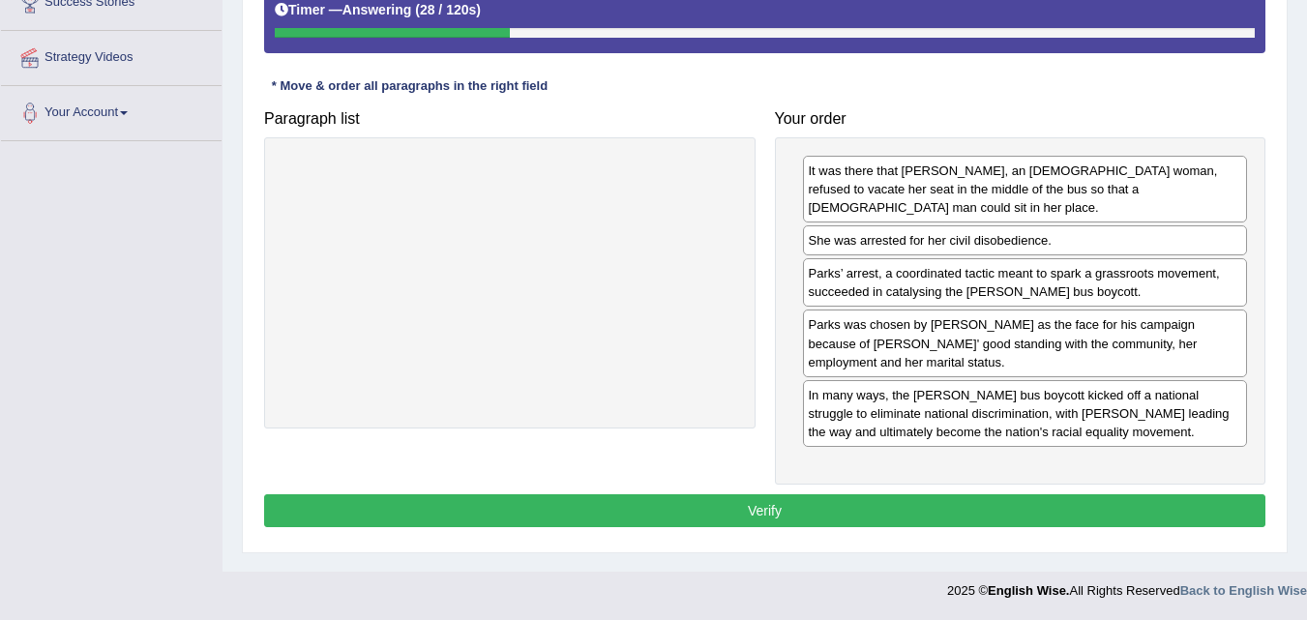
click at [1027, 494] on button "Verify" at bounding box center [765, 510] width 1002 height 33
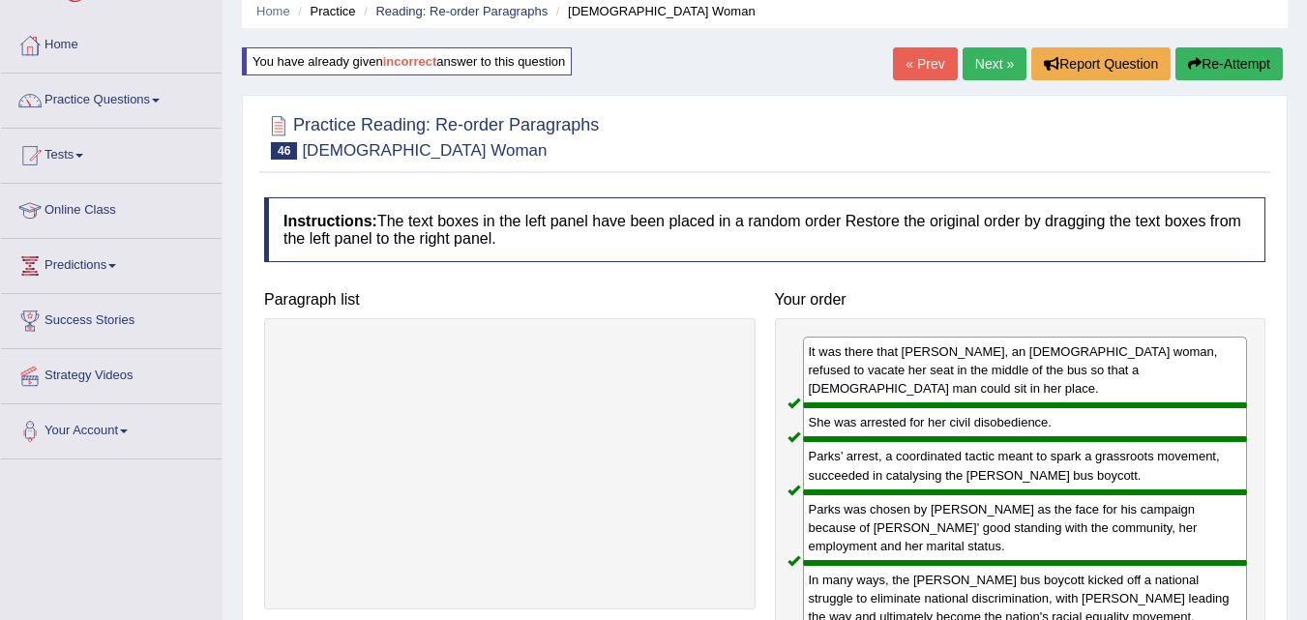
scroll to position [105, 0]
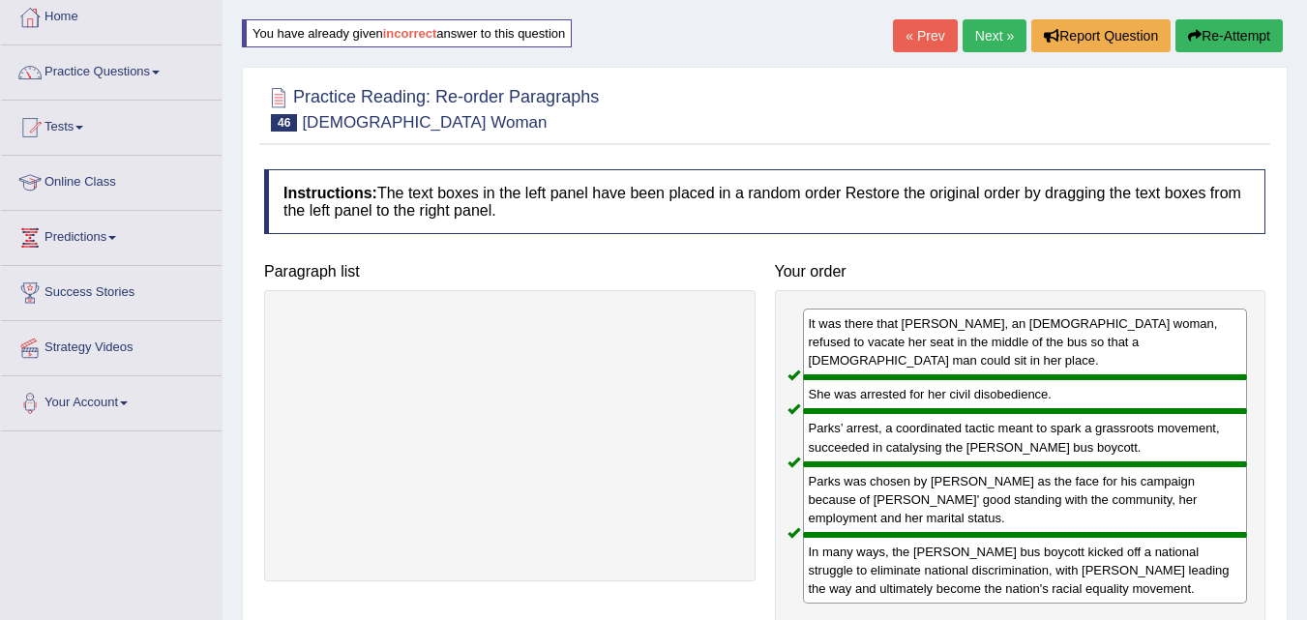
click at [990, 32] on link "Next »" at bounding box center [995, 35] width 64 height 33
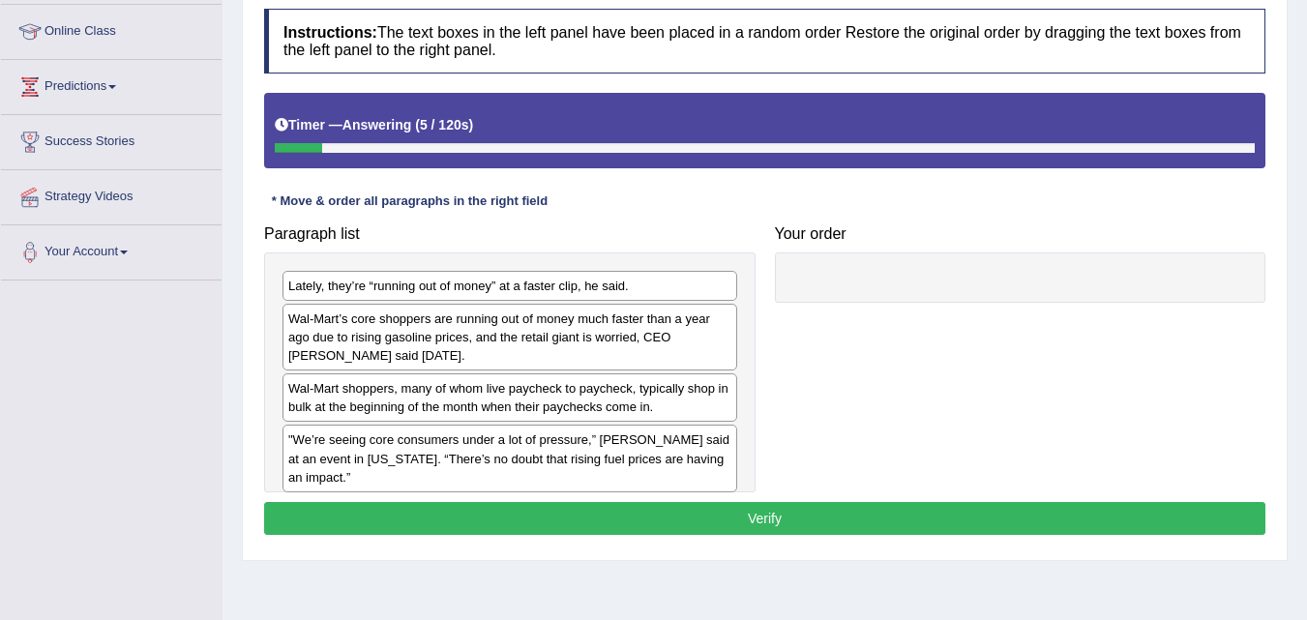
scroll to position [290, 0]
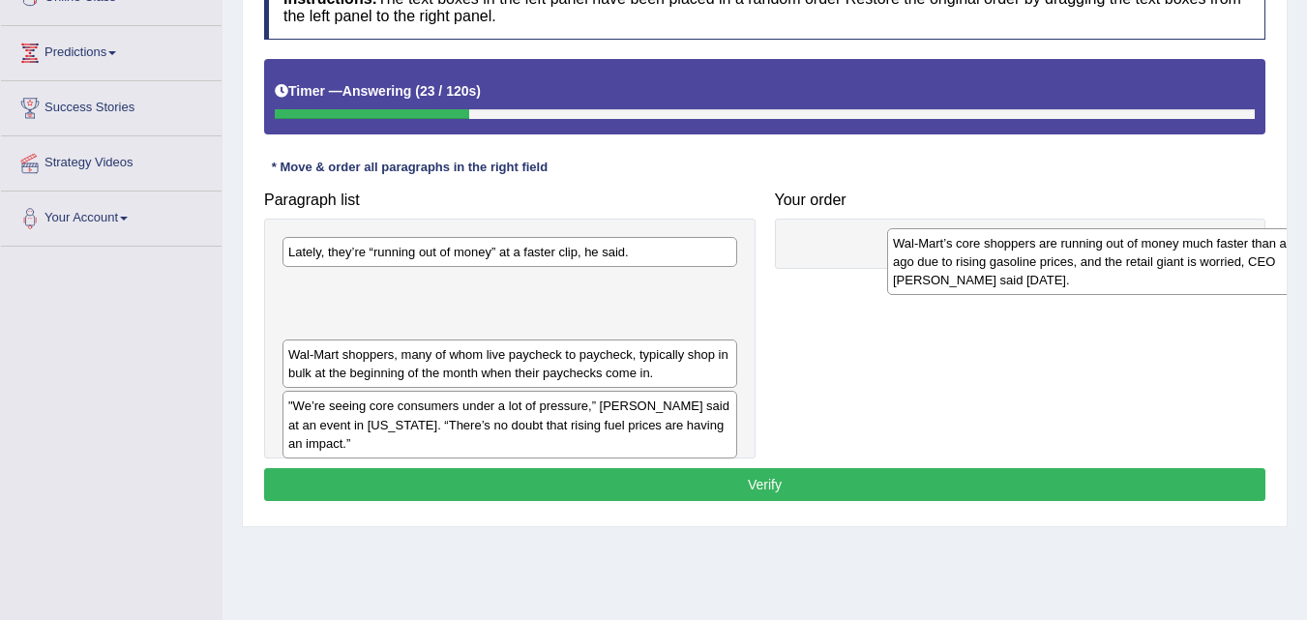
drag, startPoint x: 418, startPoint y: 316, endPoint x: 1023, endPoint y: 275, distance: 606.2
click at [1023, 275] on div "Wal-Mart’s core shoppers are running out of money much faster than a year ago d…" at bounding box center [1114, 261] width 455 height 67
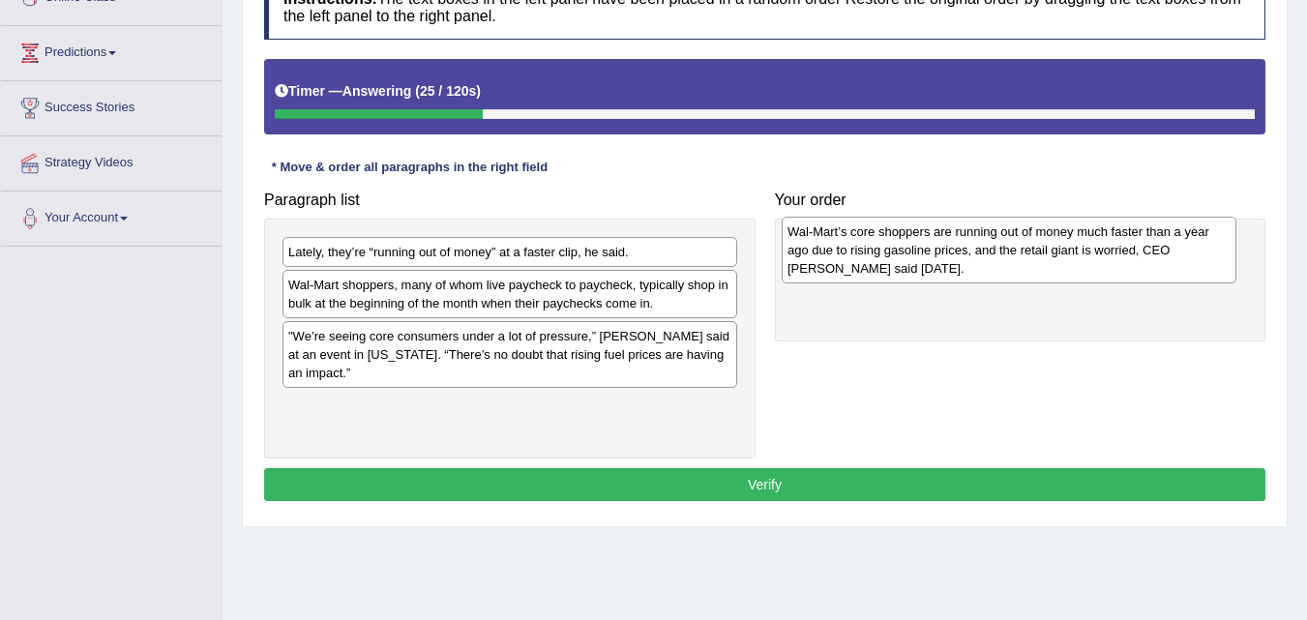
drag, startPoint x: 505, startPoint y: 307, endPoint x: 994, endPoint y: 252, distance: 491.8
click at [994, 252] on div "Wal-Mart’s core shoppers are running out of money much faster than a year ago d…" at bounding box center [1009, 250] width 455 height 67
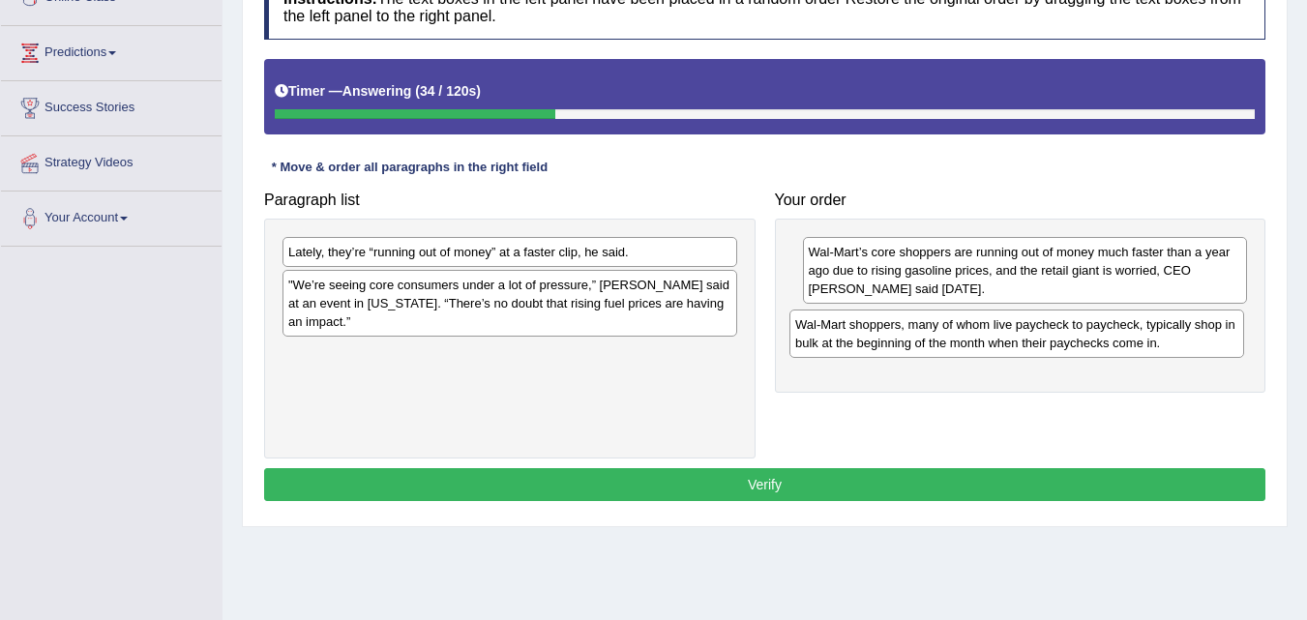
drag, startPoint x: 439, startPoint y: 299, endPoint x: 964, endPoint y: 330, distance: 525.4
click at [964, 330] on div "Wal-Mart shoppers, many of whom live paycheck to paycheck, typically shop in bu…" at bounding box center [1017, 334] width 455 height 48
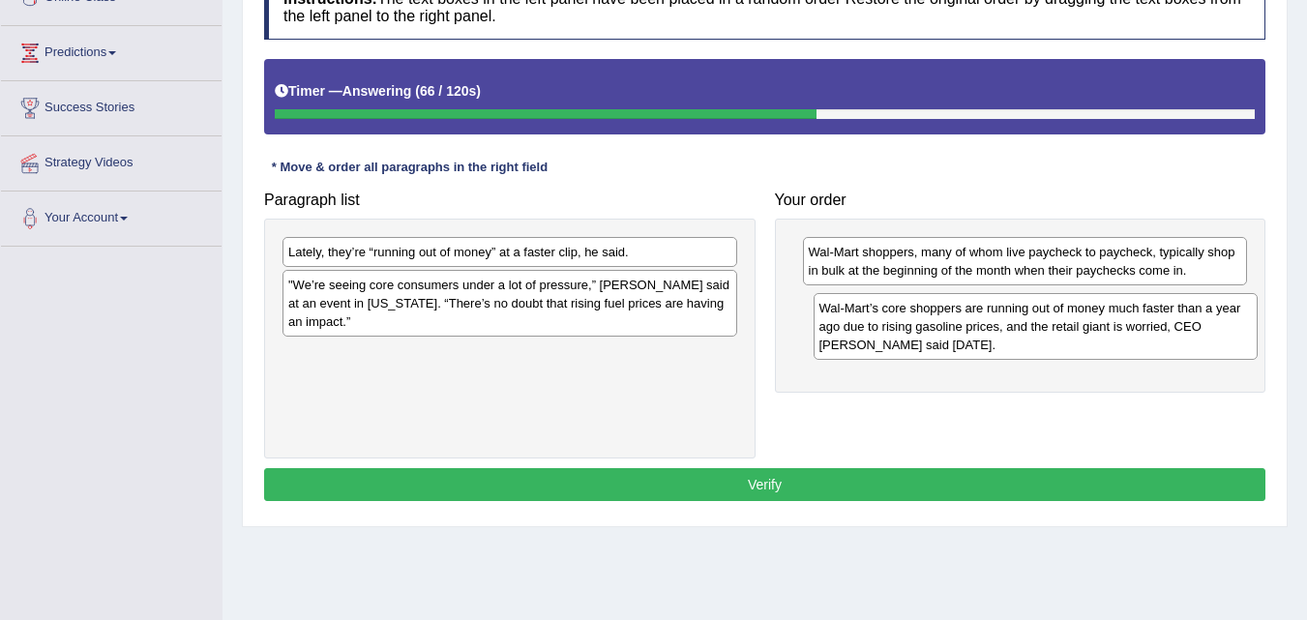
drag, startPoint x: 1021, startPoint y: 275, endPoint x: 1032, endPoint y: 331, distance: 57.1
click at [1032, 331] on div "Wal-Mart’s core shoppers are running out of money much faster than a year ago d…" at bounding box center [1036, 326] width 445 height 67
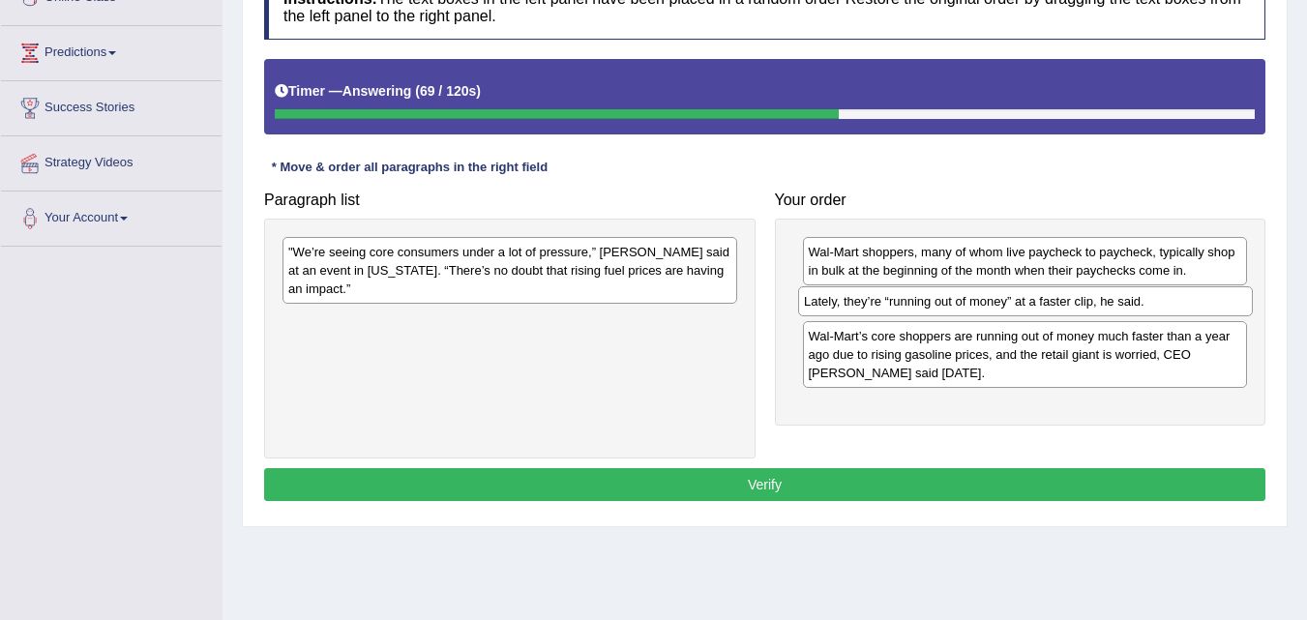
drag, startPoint x: 588, startPoint y: 253, endPoint x: 1104, endPoint y: 299, distance: 517.8
click at [1104, 299] on div "Lately, they’re “running out of money” at a faster clip, he said." at bounding box center [1025, 301] width 455 height 30
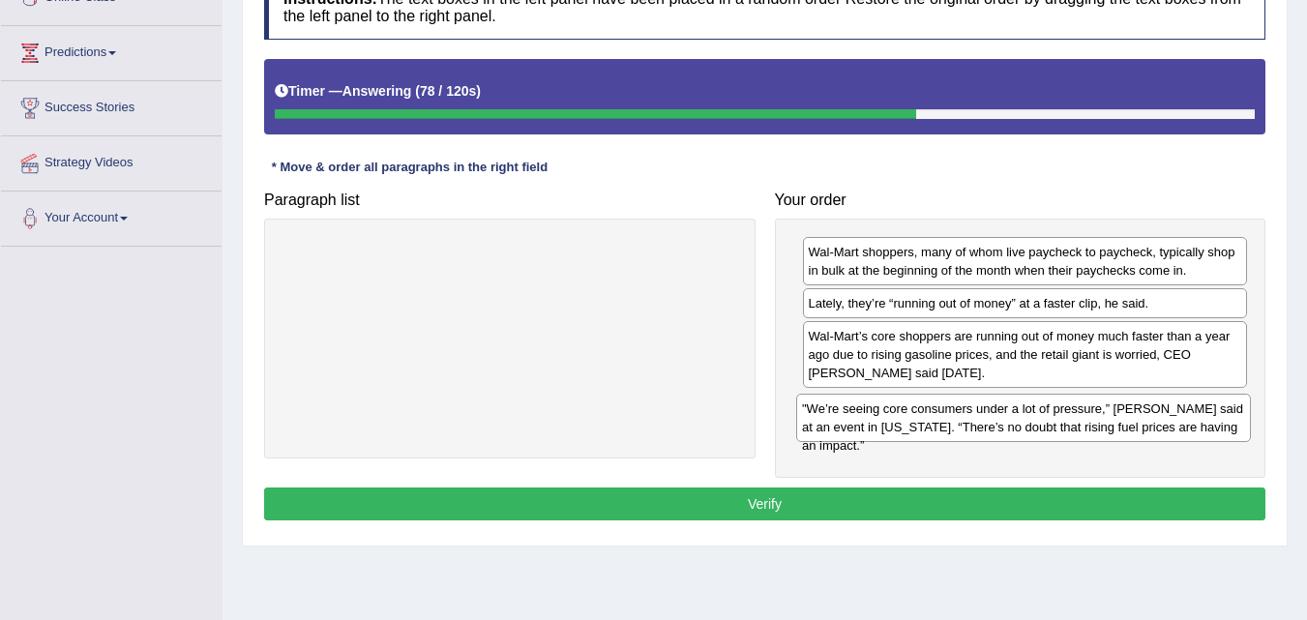
drag, startPoint x: 564, startPoint y: 272, endPoint x: 1057, endPoint y: 423, distance: 515.1
click at [1058, 423] on div ""We’re seeing core consumers under a lot of pressure,” Duke said at an event in…" at bounding box center [1023, 418] width 455 height 48
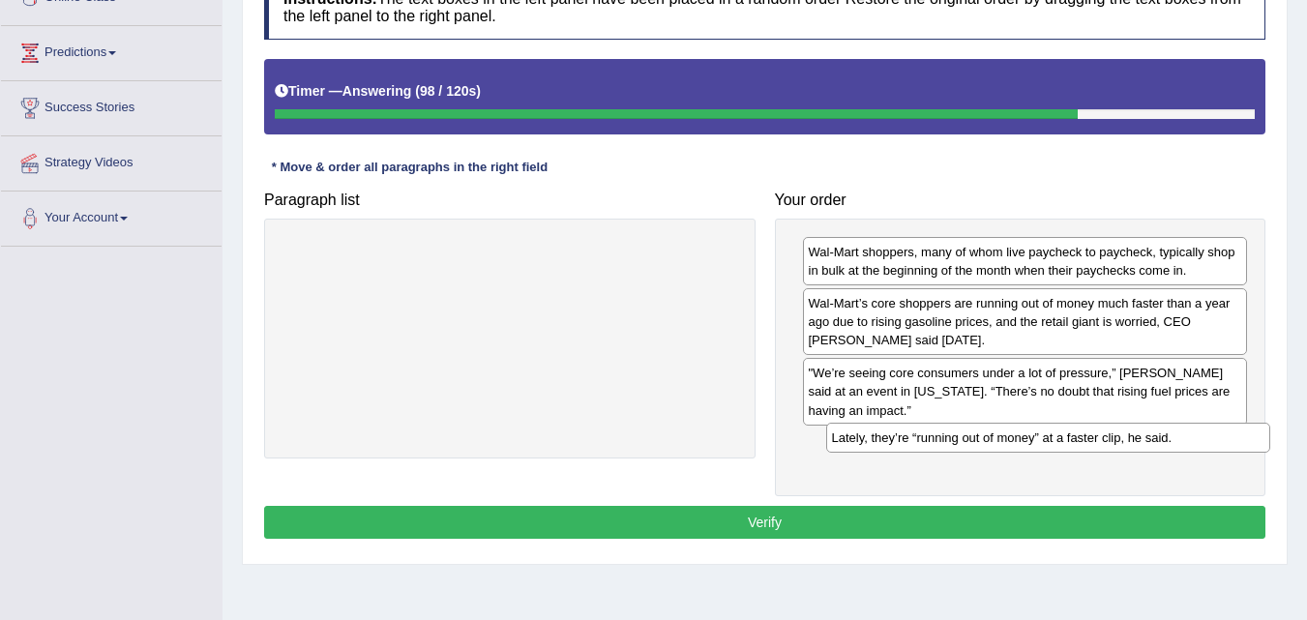
drag, startPoint x: 935, startPoint y: 314, endPoint x: 958, endPoint y: 448, distance: 136.5
click at [958, 448] on div "Lately, they’re “running out of money” at a faster clip, he said." at bounding box center [1048, 438] width 445 height 30
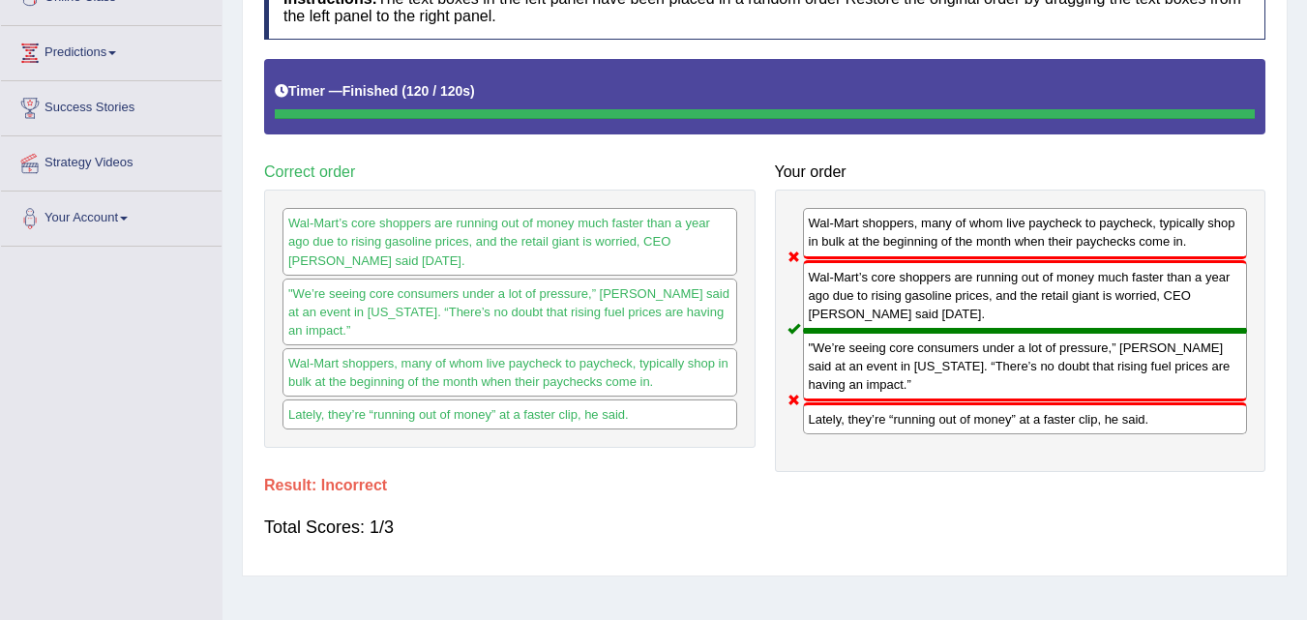
click at [906, 403] on div "Lately, they’re “running out of money” at a faster clip, he said." at bounding box center [1025, 419] width 445 height 32
click at [905, 218] on div "Wal-Mart shoppers, many of whom live paycheck to paycheck, typically shop in bu…" at bounding box center [1025, 233] width 445 height 50
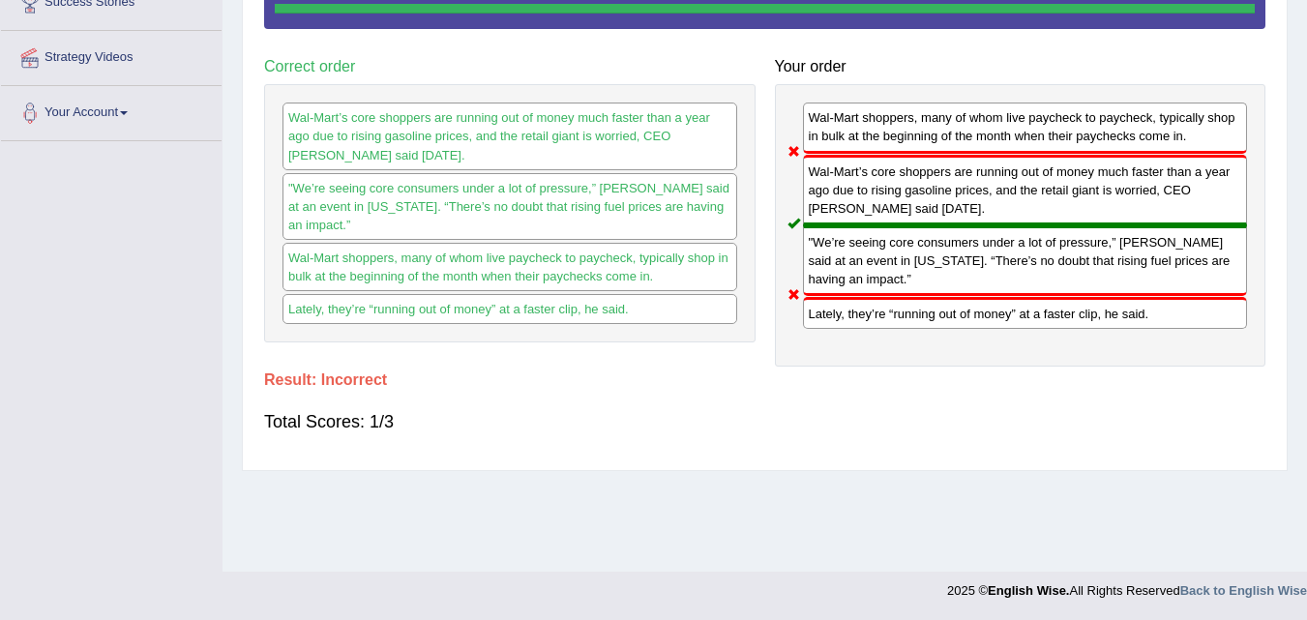
scroll to position [105, 0]
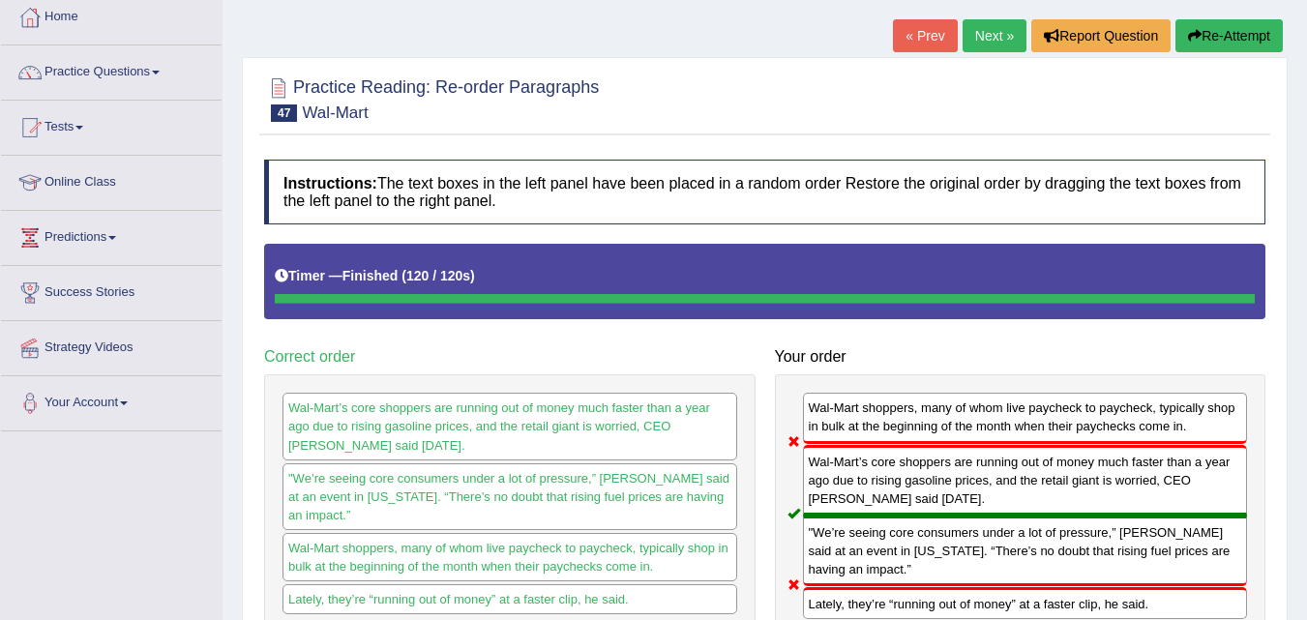
click at [990, 25] on link "Next »" at bounding box center [995, 35] width 64 height 33
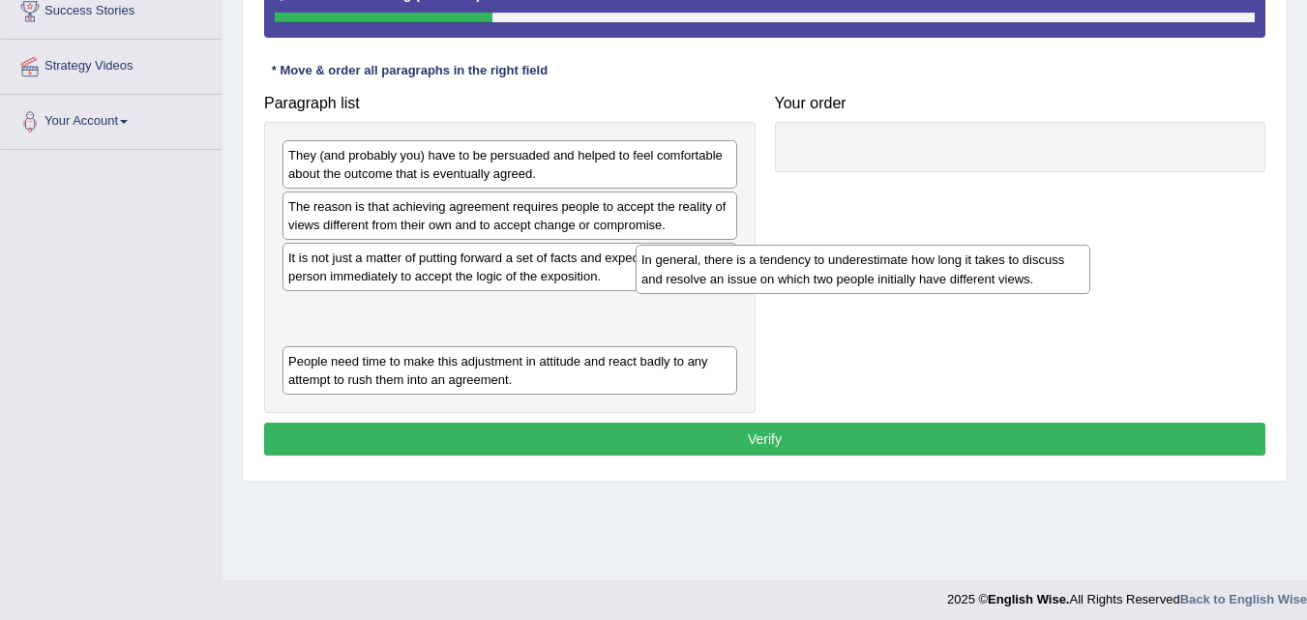
drag, startPoint x: 555, startPoint y: 318, endPoint x: 1083, endPoint y: 177, distance: 546.0
click at [1068, 245] on div "In general, there is a tendency to underestimate how long it takes to discuss a…" at bounding box center [863, 269] width 455 height 48
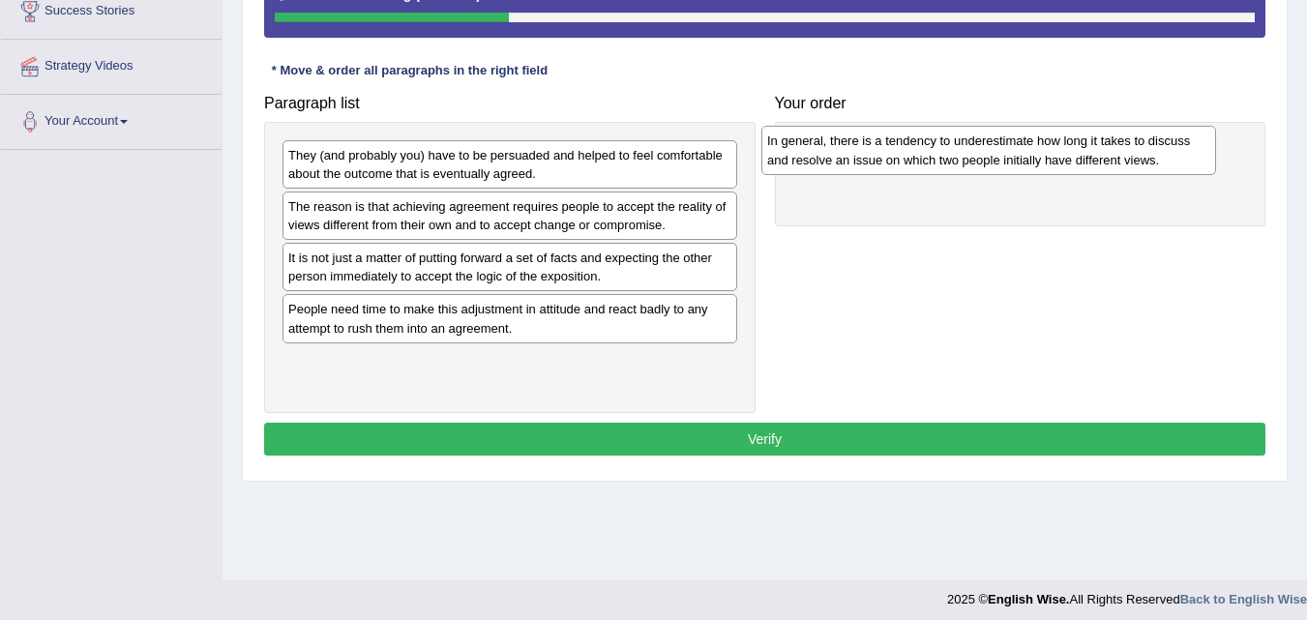
drag, startPoint x: 613, startPoint y: 315, endPoint x: 1093, endPoint y: 145, distance: 510.2
click at [1093, 145] on div "In general, there is a tendency to underestimate how long it takes to discuss a…" at bounding box center [989, 150] width 455 height 48
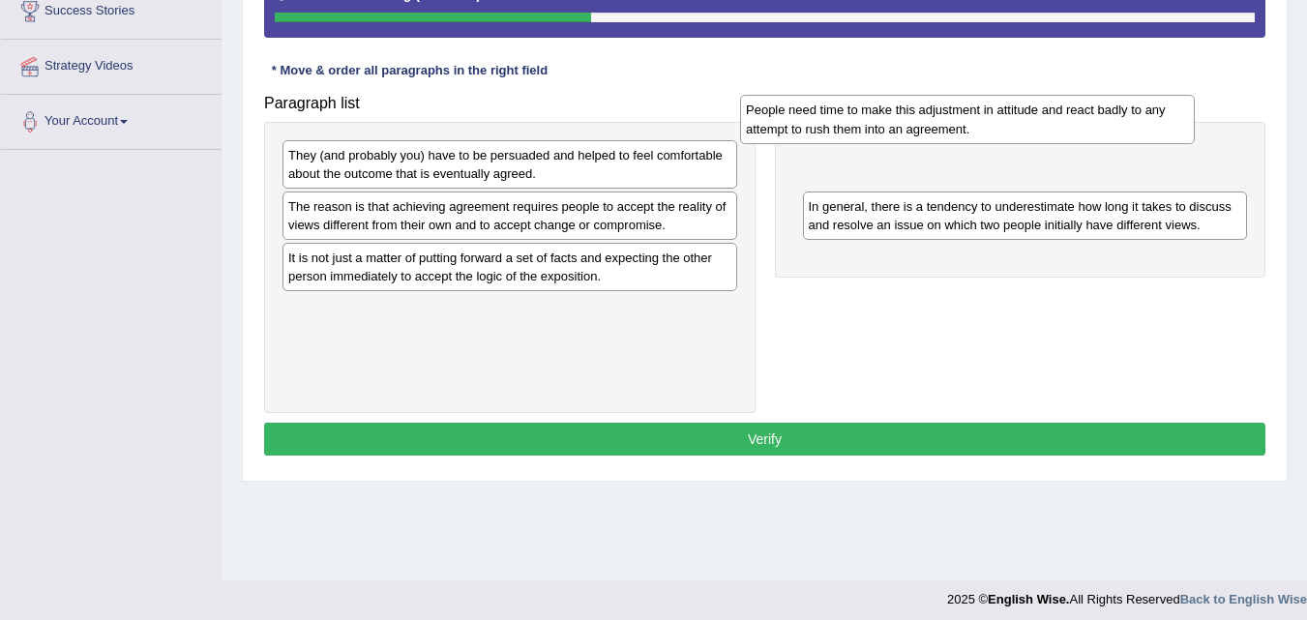
drag, startPoint x: 646, startPoint y: 340, endPoint x: 1103, endPoint y: 173, distance: 486.1
click at [1103, 143] on div "People need time to make this adjustment in attitude and react badly to any att…" at bounding box center [967, 119] width 455 height 48
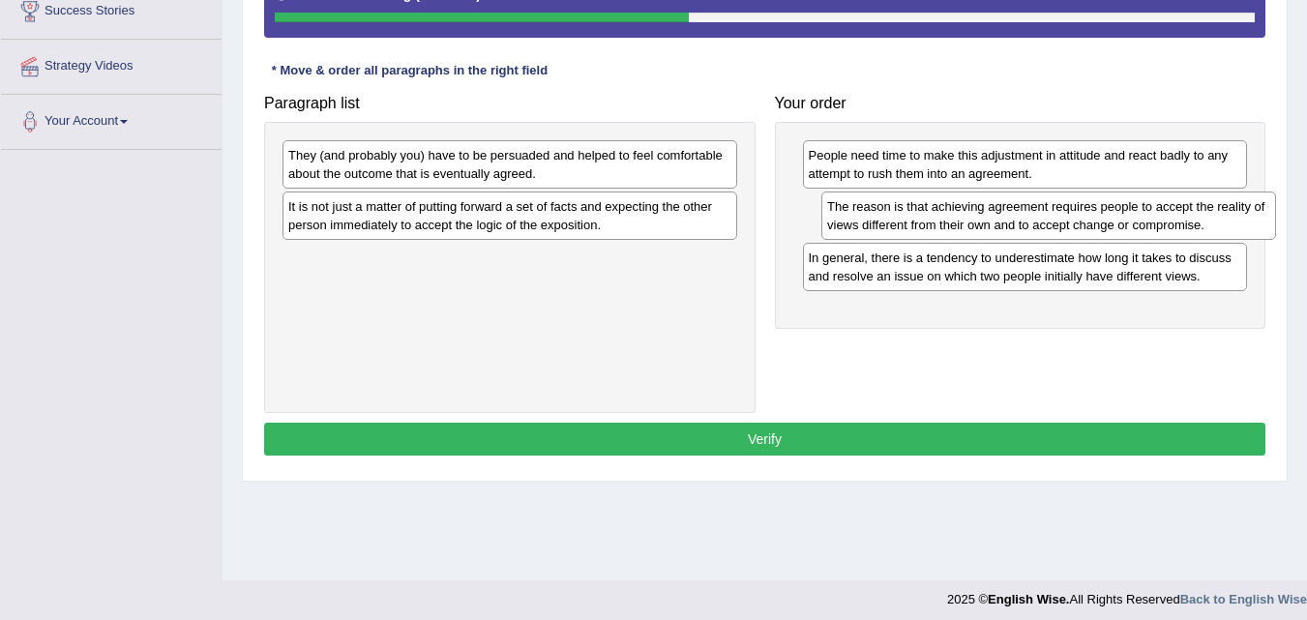
drag, startPoint x: 601, startPoint y: 204, endPoint x: 1140, endPoint y: 204, distance: 539.0
click at [1140, 204] on div "The reason is that achieving agreement requires people to accept the reality of…" at bounding box center [1049, 216] width 455 height 48
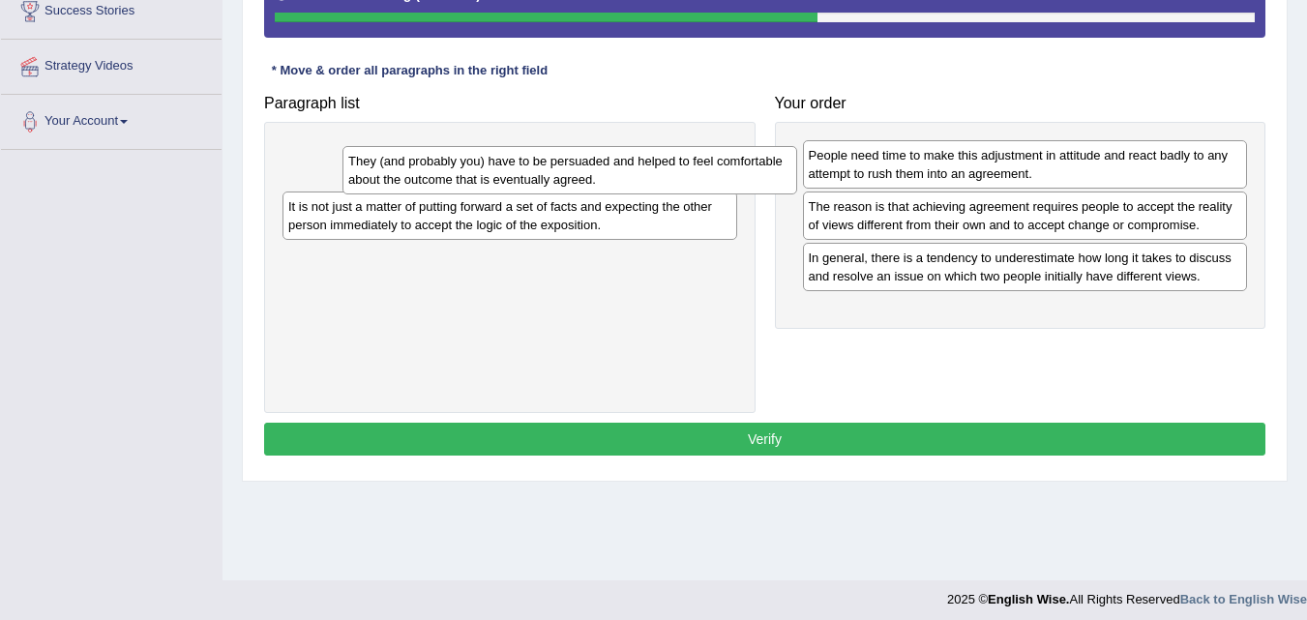
drag, startPoint x: 571, startPoint y: 168, endPoint x: 631, endPoint y: 174, distance: 60.3
click at [631, 174] on div "They (and probably you) have to be persuaded and helped to feel comfortable abo…" at bounding box center [570, 170] width 455 height 48
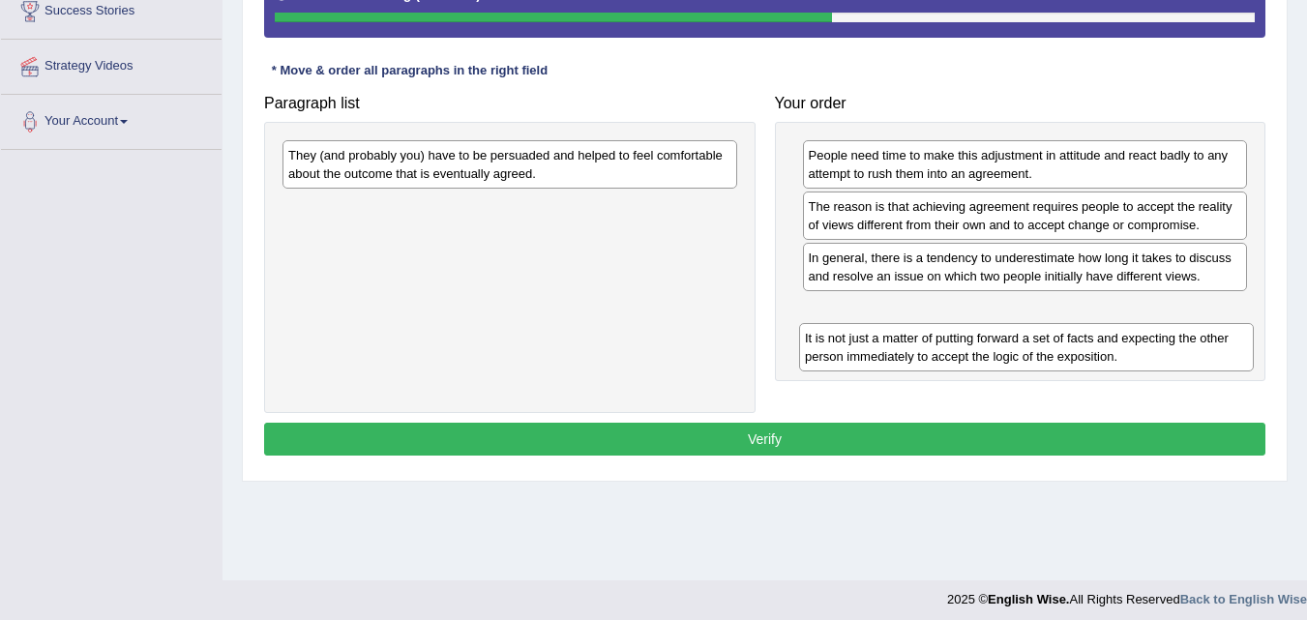
drag, startPoint x: 621, startPoint y: 220, endPoint x: 1137, endPoint y: 343, distance: 530.2
click at [1138, 344] on div "It is not just a matter of putting forward a set of facts and expecting the oth…" at bounding box center [1026, 347] width 455 height 48
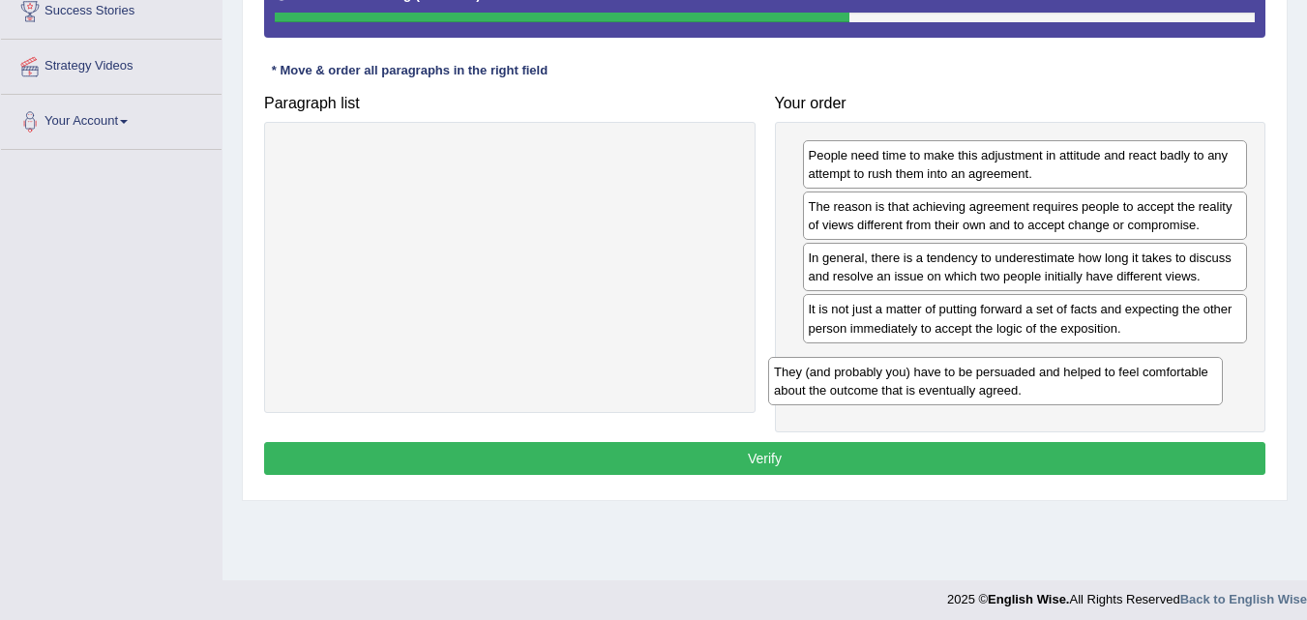
drag, startPoint x: 611, startPoint y: 169, endPoint x: 1099, endPoint y: 384, distance: 533.8
click at [1099, 384] on div "They (and probably you) have to be persuaded and helped to feel comfortable abo…" at bounding box center [995, 381] width 455 height 48
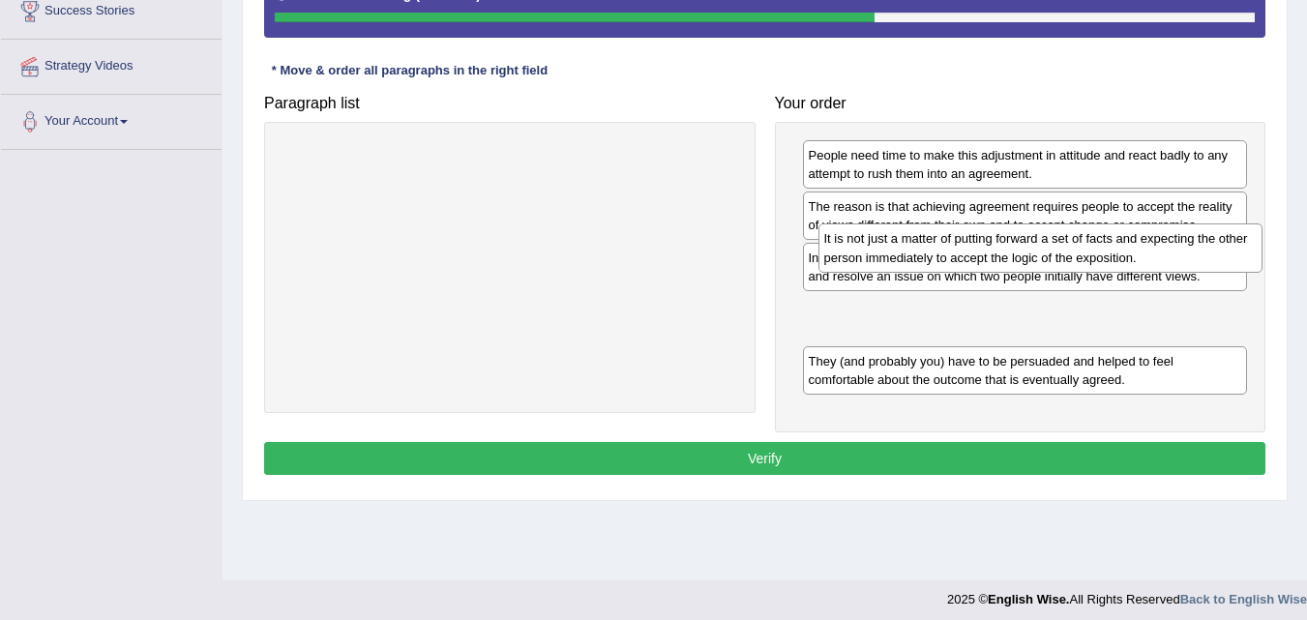
drag, startPoint x: 972, startPoint y: 340, endPoint x: 982, endPoint y: 261, distance: 79.0
click at [987, 267] on div "It is not just a matter of putting forward a set of facts and expecting the oth…" at bounding box center [1041, 248] width 445 height 48
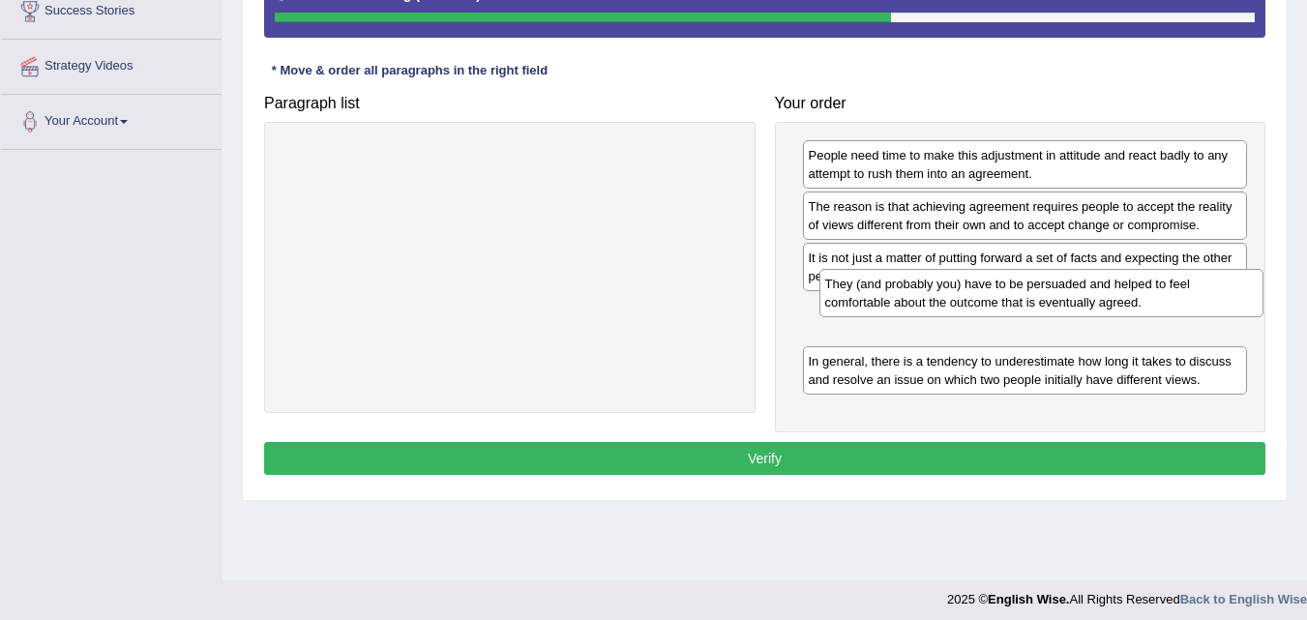
drag, startPoint x: 949, startPoint y: 369, endPoint x: 966, endPoint y: 291, distance: 79.1
click at [966, 291] on div "They (and probably you) have to be persuaded and helped to feel comfortable abo…" at bounding box center [1042, 293] width 445 height 48
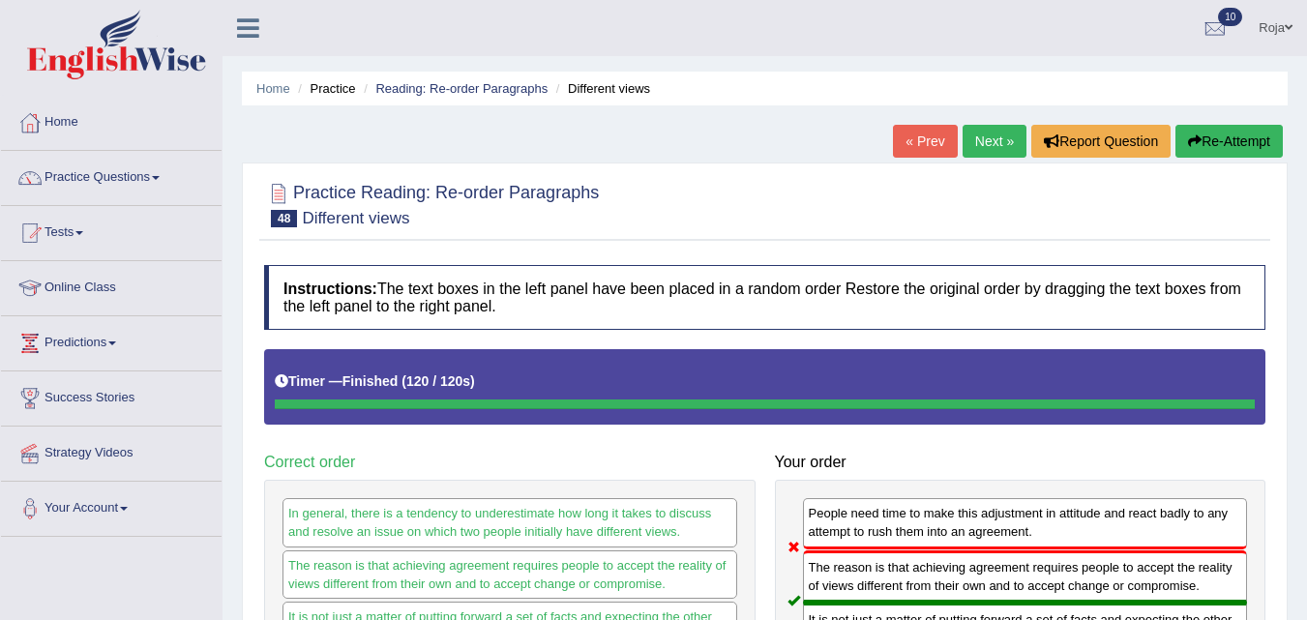
click at [996, 136] on link "Next »" at bounding box center [995, 141] width 64 height 33
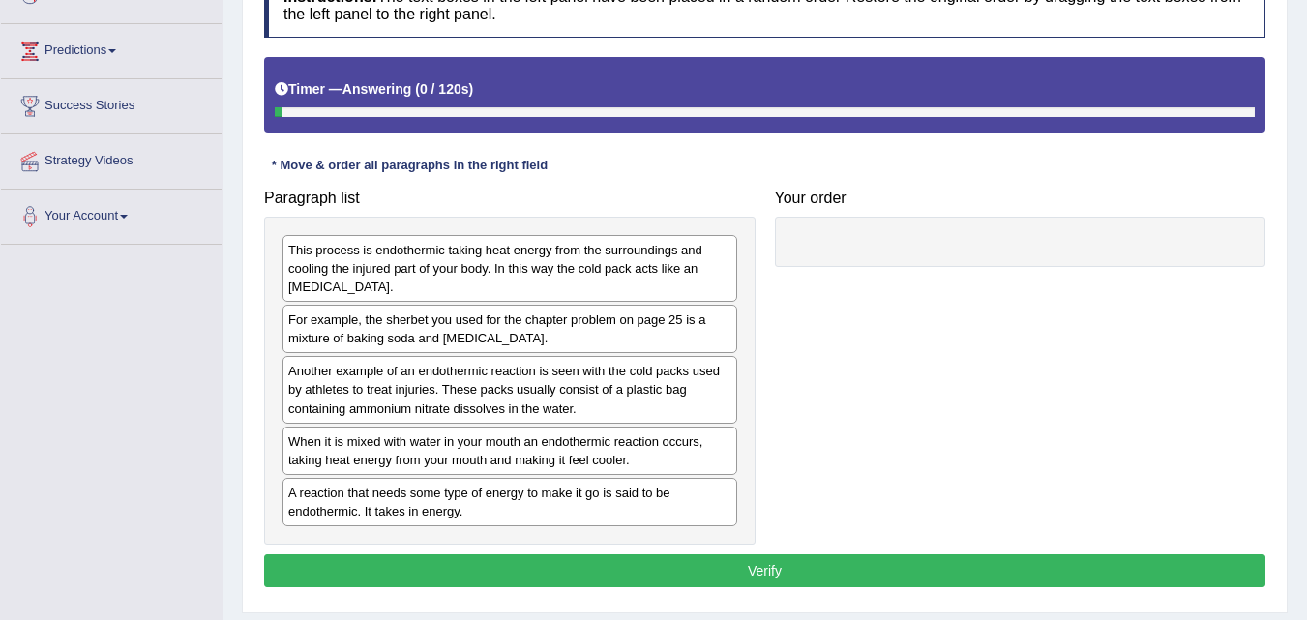
scroll to position [396, 0]
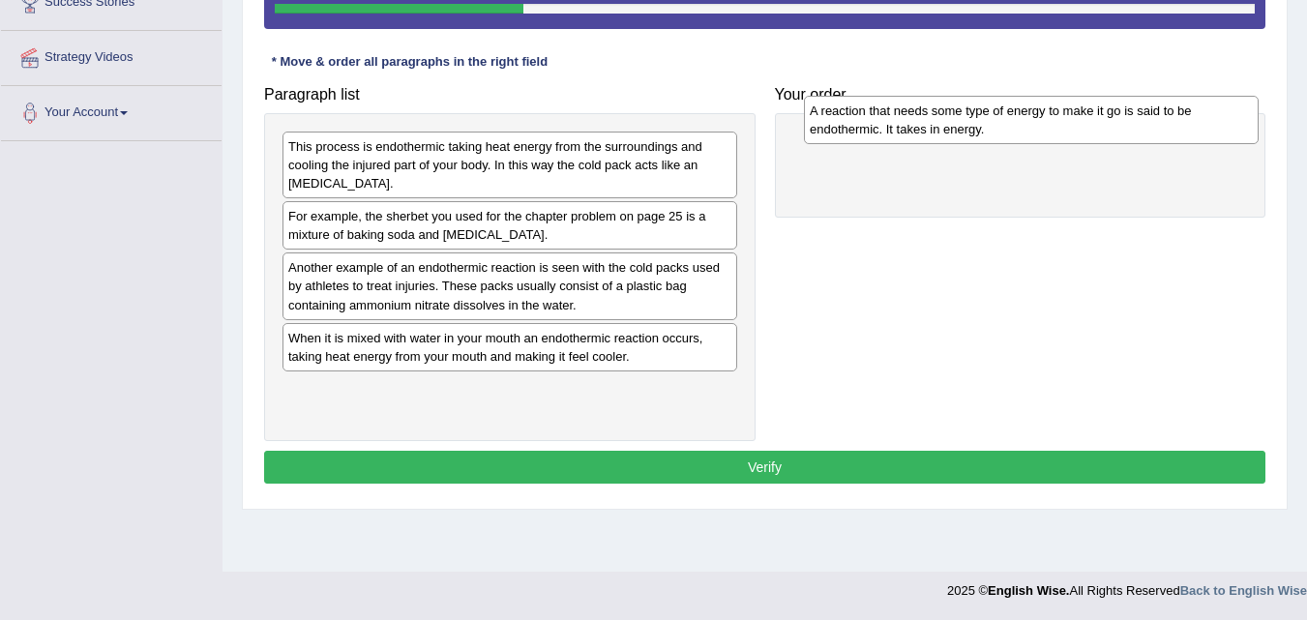
drag, startPoint x: 503, startPoint y: 409, endPoint x: 1025, endPoint y: 131, distance: 591.3
click at [1025, 131] on div "A reaction that needs some type of energy to make it go is said to be endotherm…" at bounding box center [1031, 120] width 455 height 48
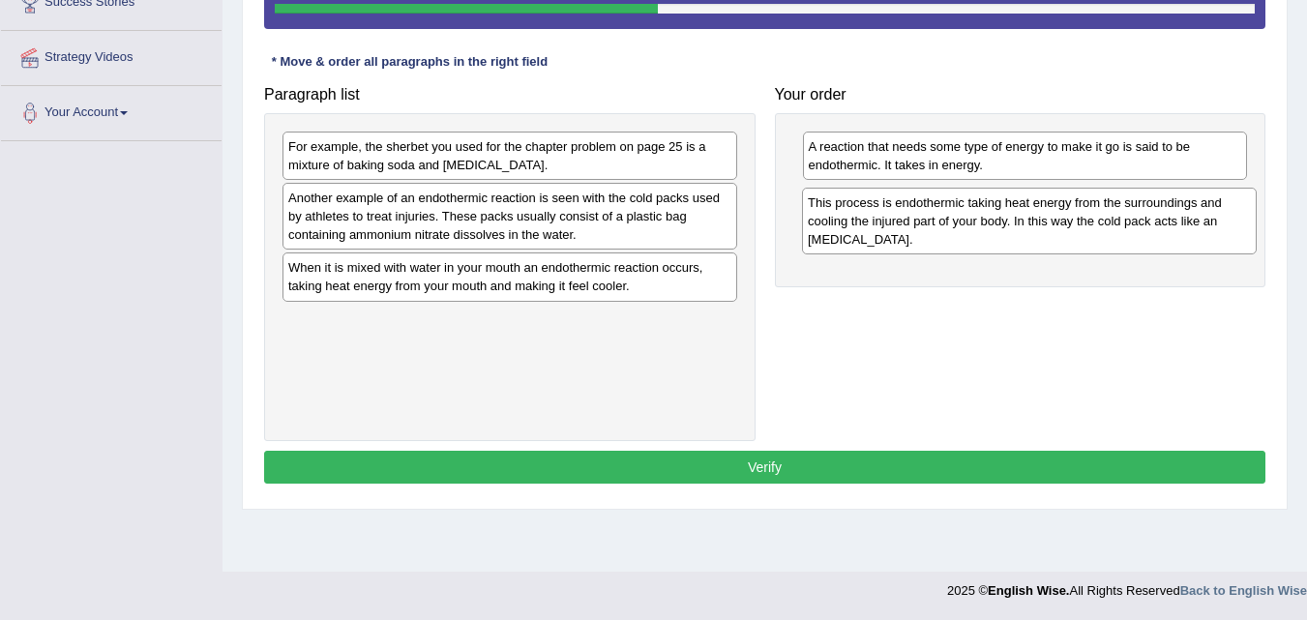
drag, startPoint x: 625, startPoint y: 161, endPoint x: 1145, endPoint y: 217, distance: 522.7
click at [1145, 217] on div "This process is endothermic taking heat energy from the surroundings and coolin…" at bounding box center [1029, 221] width 455 height 67
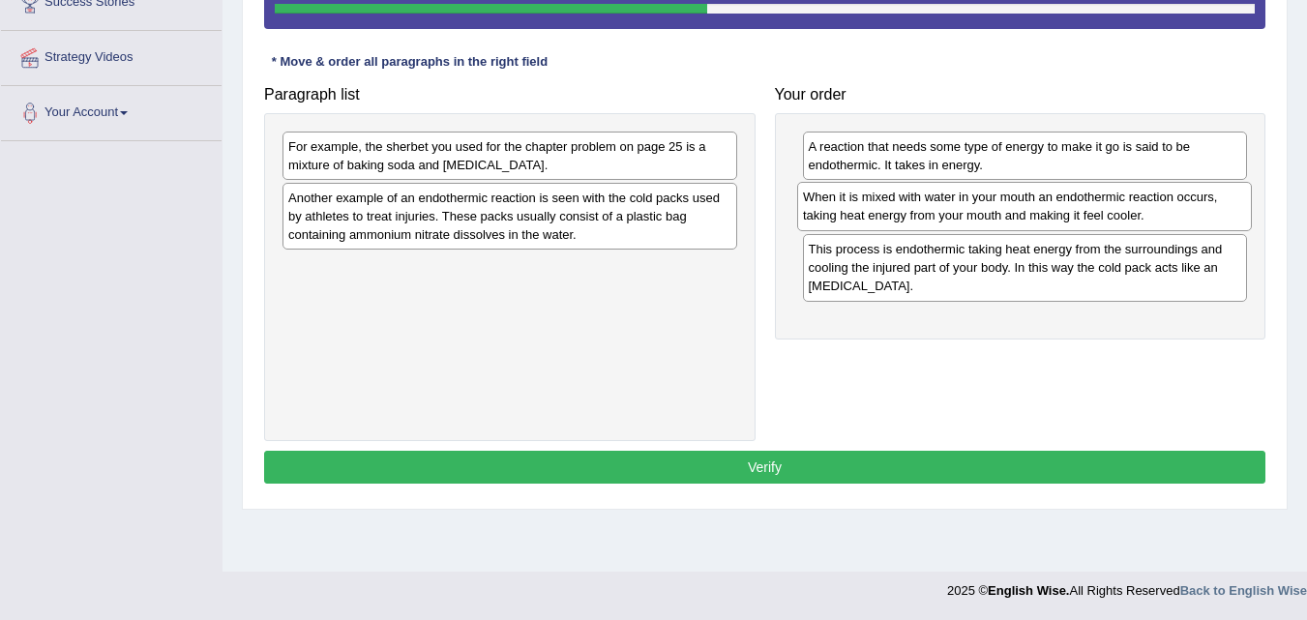
drag, startPoint x: 543, startPoint y: 293, endPoint x: 1056, endPoint y: 222, distance: 517.8
click at [1057, 222] on div "When it is mixed with water in your mouth an endothermic reaction occurs, takin…" at bounding box center [1024, 206] width 455 height 48
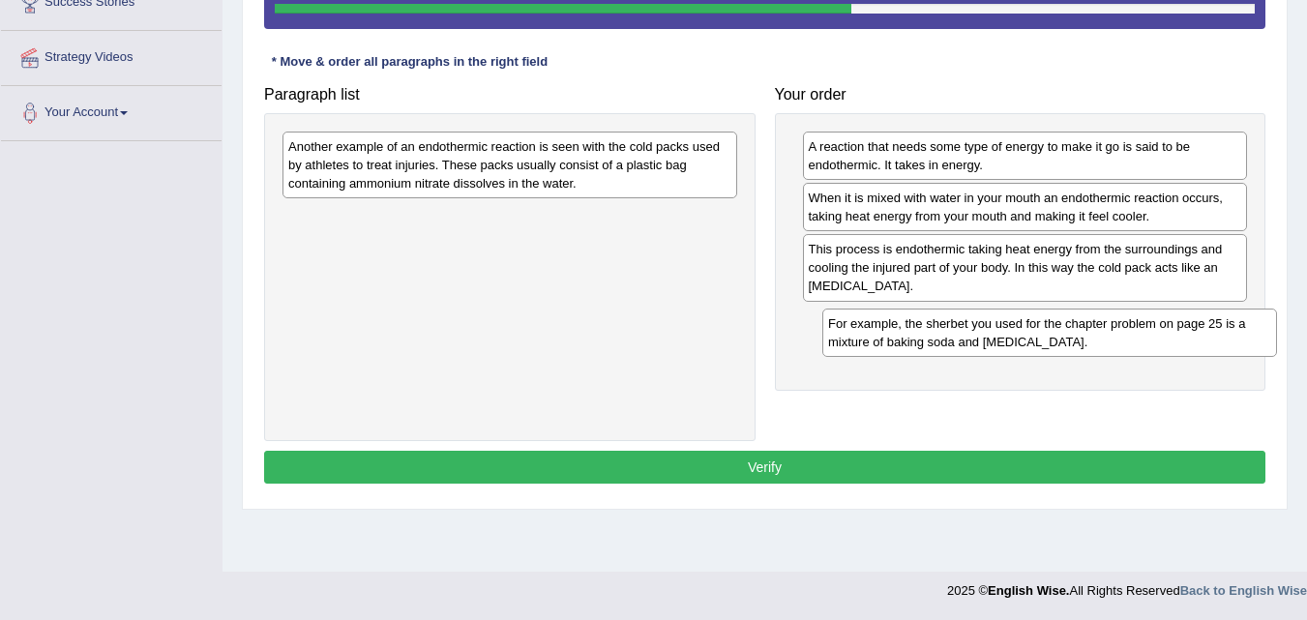
drag, startPoint x: 646, startPoint y: 155, endPoint x: 1119, endPoint y: 322, distance: 501.0
click at [1185, 319] on div "For example, the sherbet you used for the chapter problem on page 25 is a mixtu…" at bounding box center [1050, 333] width 455 height 48
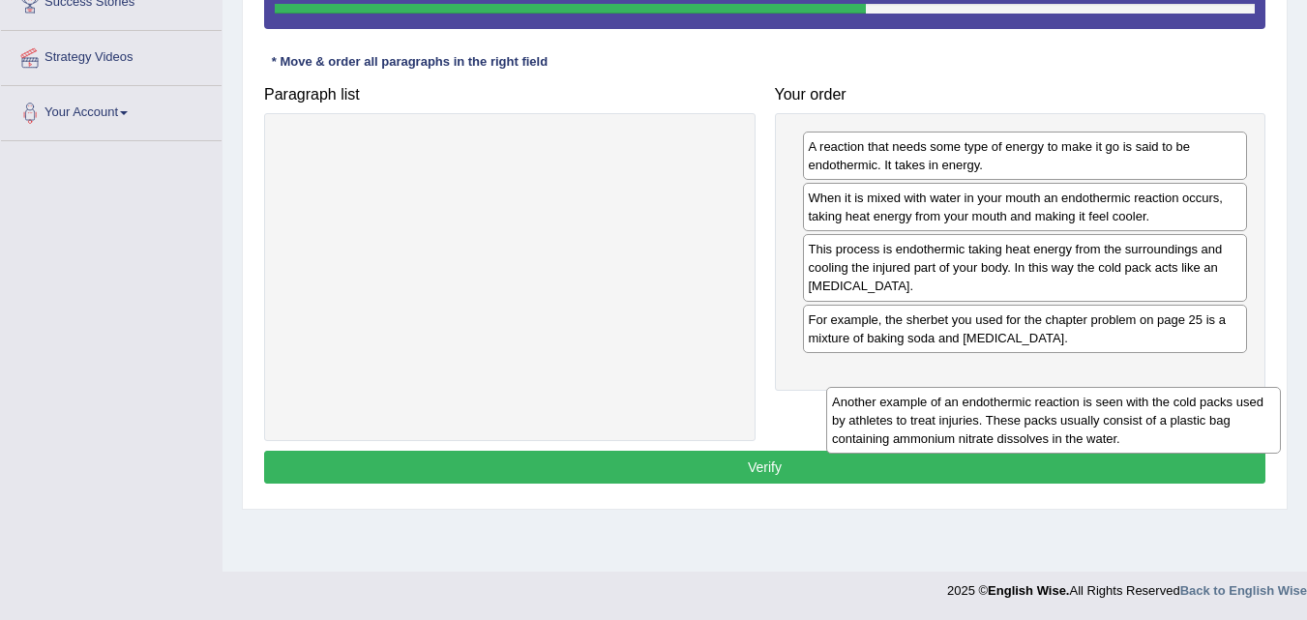
drag, startPoint x: 603, startPoint y: 163, endPoint x: 1145, endPoint y: 399, distance: 591.1
click at [1145, 399] on div "Another example of an endothermic reaction is seen with the cold packs used by …" at bounding box center [1053, 420] width 455 height 67
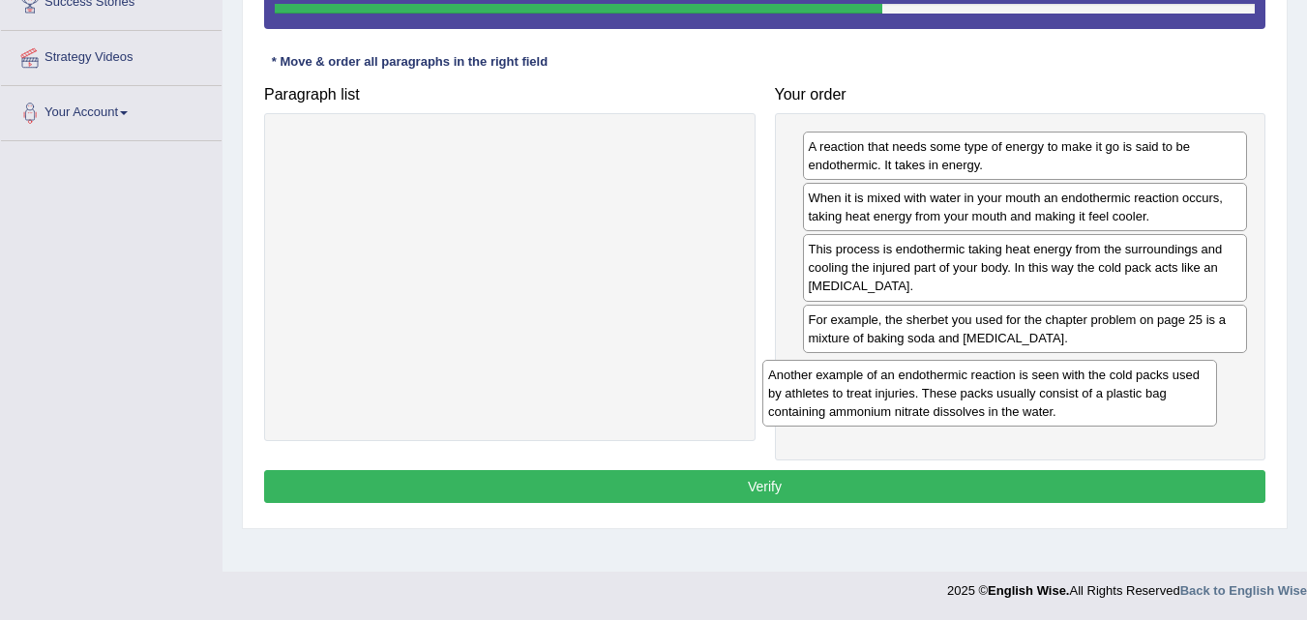
drag, startPoint x: 641, startPoint y: 177, endPoint x: 1128, endPoint y: 398, distance: 535.3
click at [1122, 401] on div "Another example of an endothermic reaction is seen with the cold packs used by …" at bounding box center [990, 393] width 455 height 67
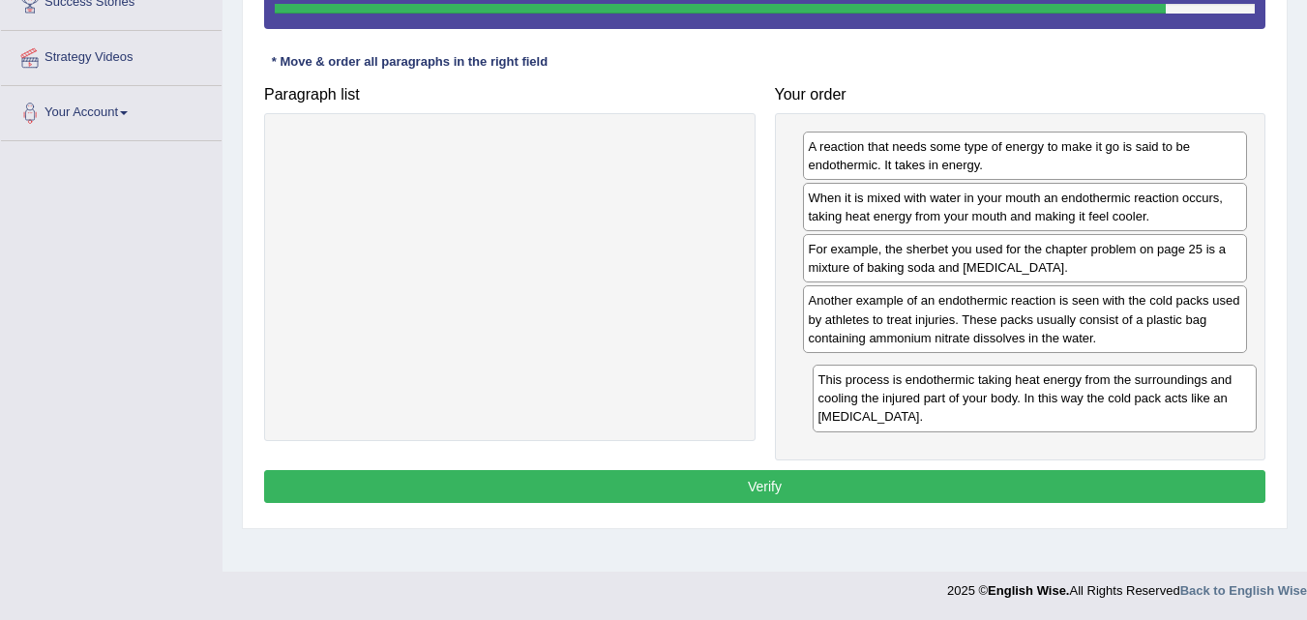
drag, startPoint x: 984, startPoint y: 275, endPoint x: 995, endPoint y: 404, distance: 130.1
click at [995, 404] on div "This process is endothermic taking heat energy from the surroundings and coolin…" at bounding box center [1035, 398] width 445 height 67
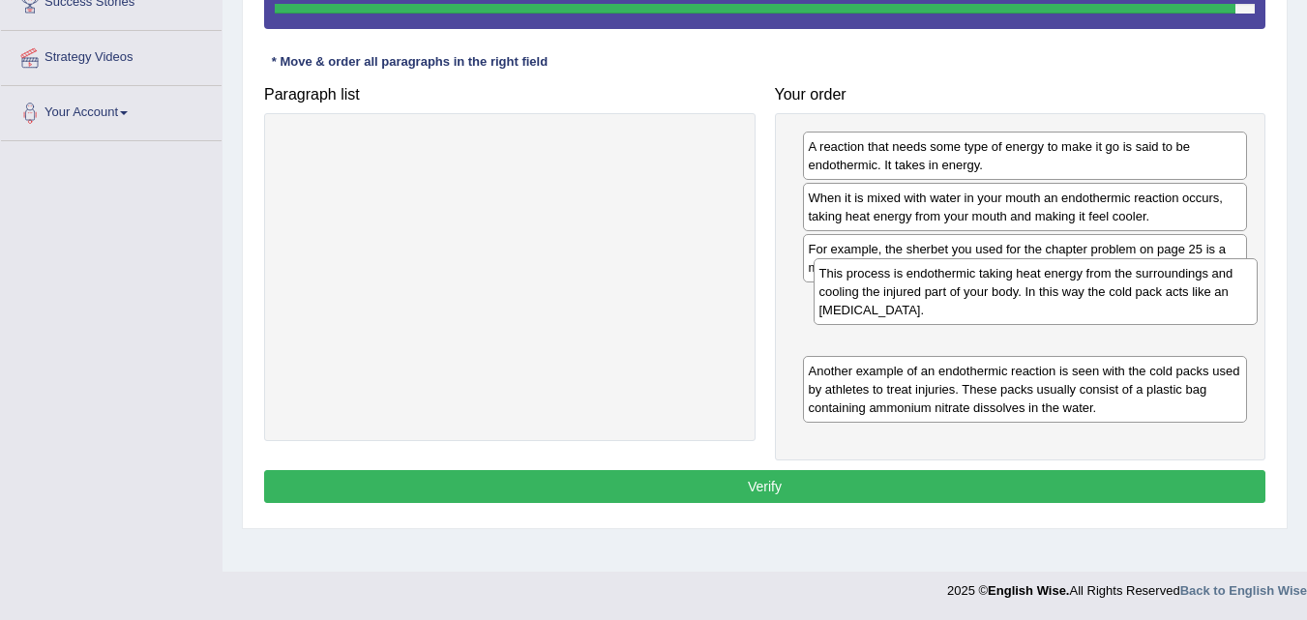
drag, startPoint x: 931, startPoint y: 411, endPoint x: 938, endPoint y: 311, distance: 100.9
click at [940, 311] on div "This process is endothermic taking heat energy from the surroundings and coolin…" at bounding box center [1036, 291] width 445 height 67
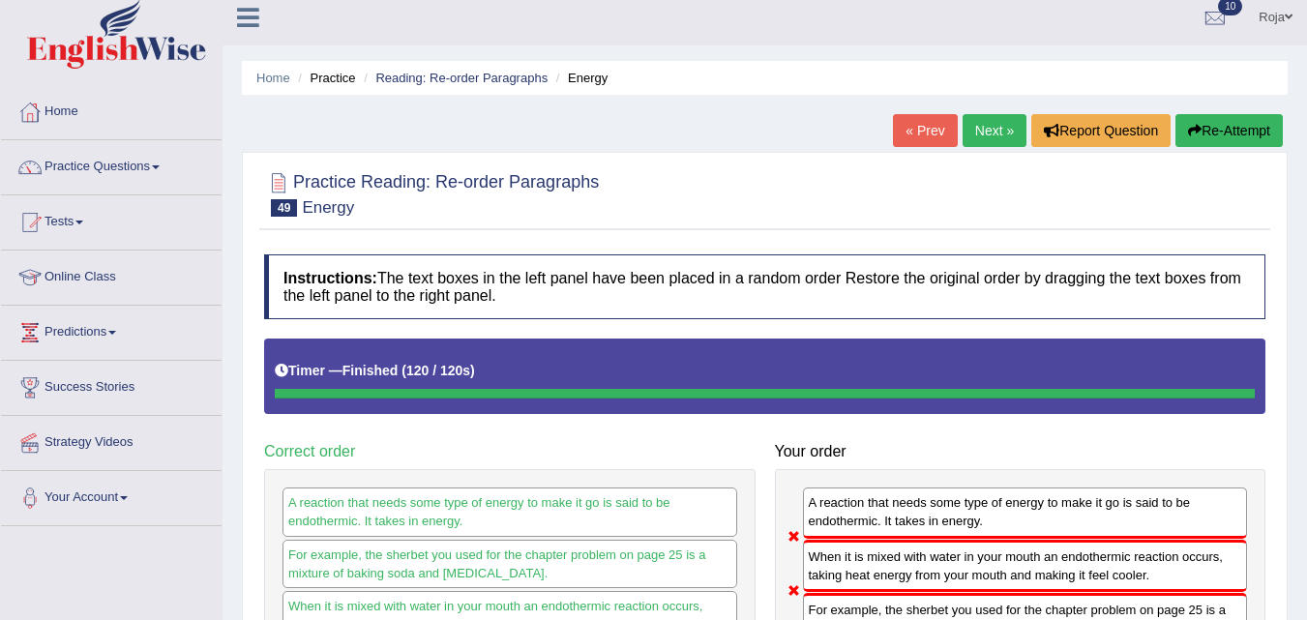
scroll to position [0, 0]
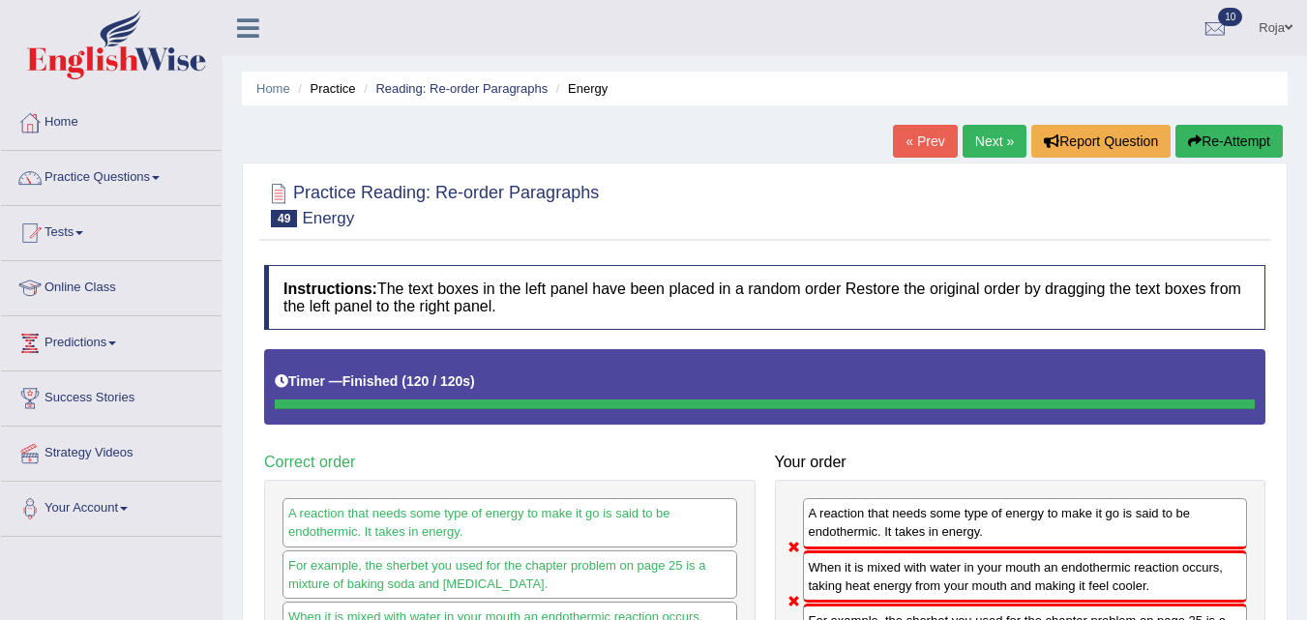
click at [987, 142] on link "Next »" at bounding box center [995, 141] width 64 height 33
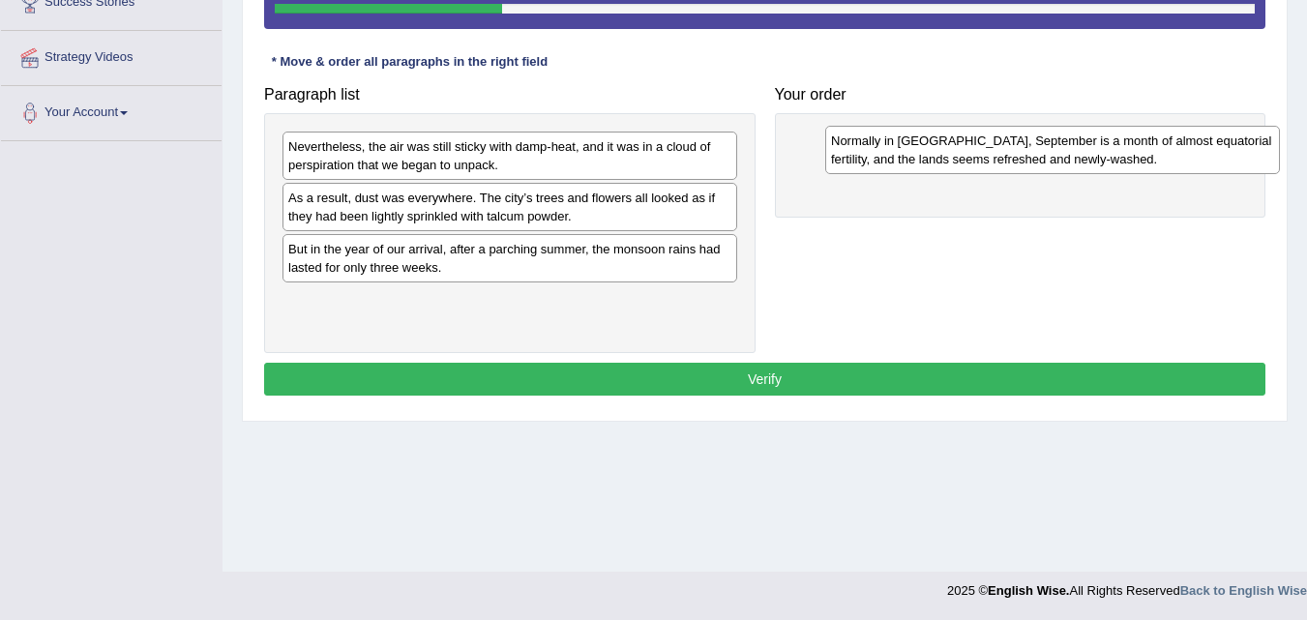
drag, startPoint x: 372, startPoint y: 160, endPoint x: 904, endPoint y: 159, distance: 532.2
click at [911, 154] on div "Normally in [GEOGRAPHIC_DATA], September is a month of almost equatorial fertil…" at bounding box center [1052, 150] width 455 height 48
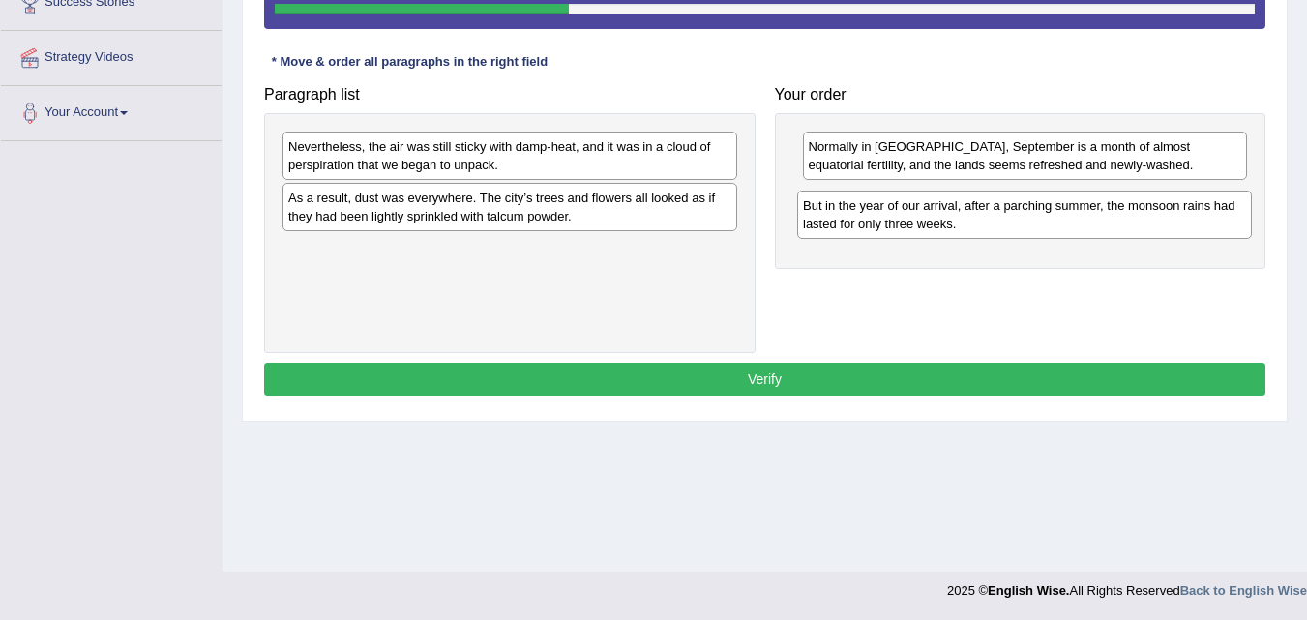
drag, startPoint x: 389, startPoint y: 271, endPoint x: 904, endPoint y: 225, distance: 516.8
click at [904, 225] on div "But in the year of our arrival, after a parching summer, the monsoon rains had …" at bounding box center [1024, 215] width 455 height 48
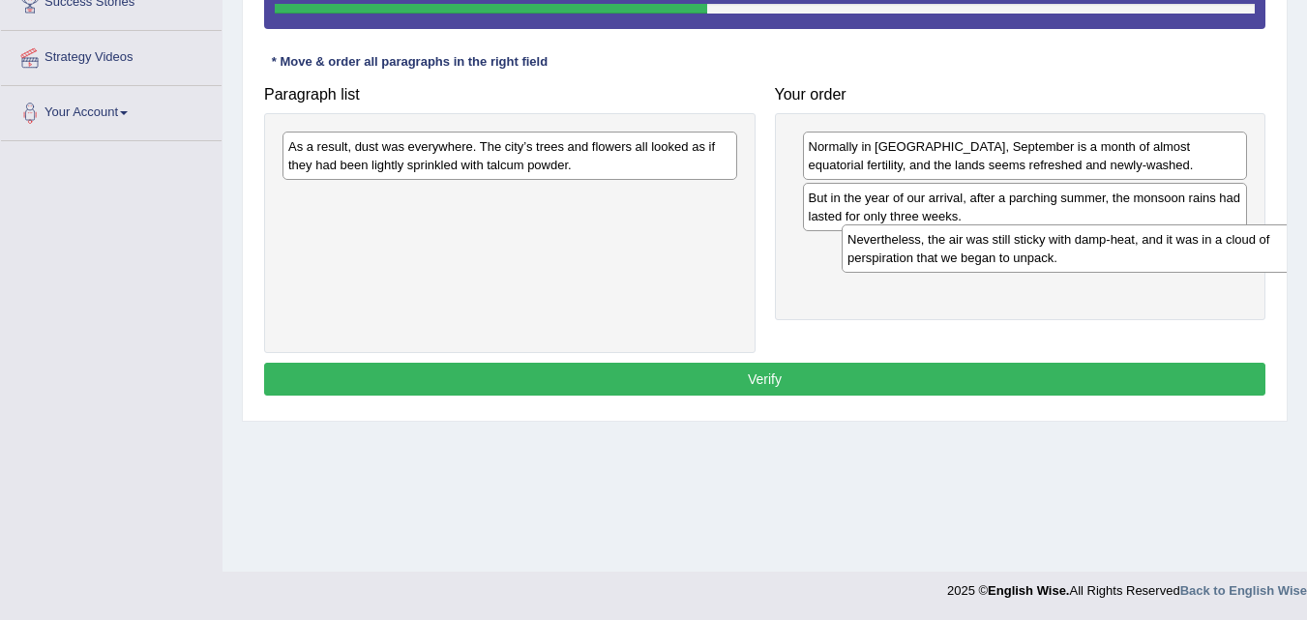
drag, startPoint x: 448, startPoint y: 163, endPoint x: 974, endPoint y: 266, distance: 536.5
click at [976, 264] on div "Nevertheless, the air was still sticky with damp-heat, and it was in a cloud of…" at bounding box center [1069, 248] width 455 height 48
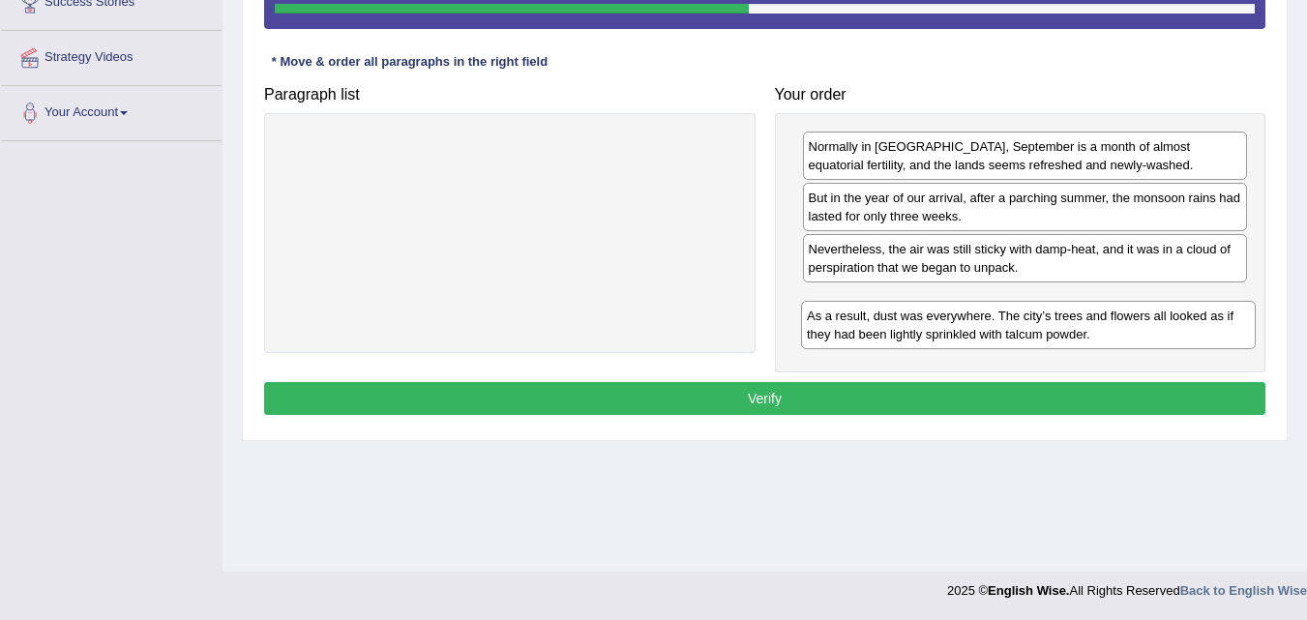
drag, startPoint x: 527, startPoint y: 162, endPoint x: 1042, endPoint y: 323, distance: 539.6
click at [1042, 323] on div "As a result, dust was everywhere. The city’s trees and flowers all looked as if…" at bounding box center [1028, 325] width 455 height 48
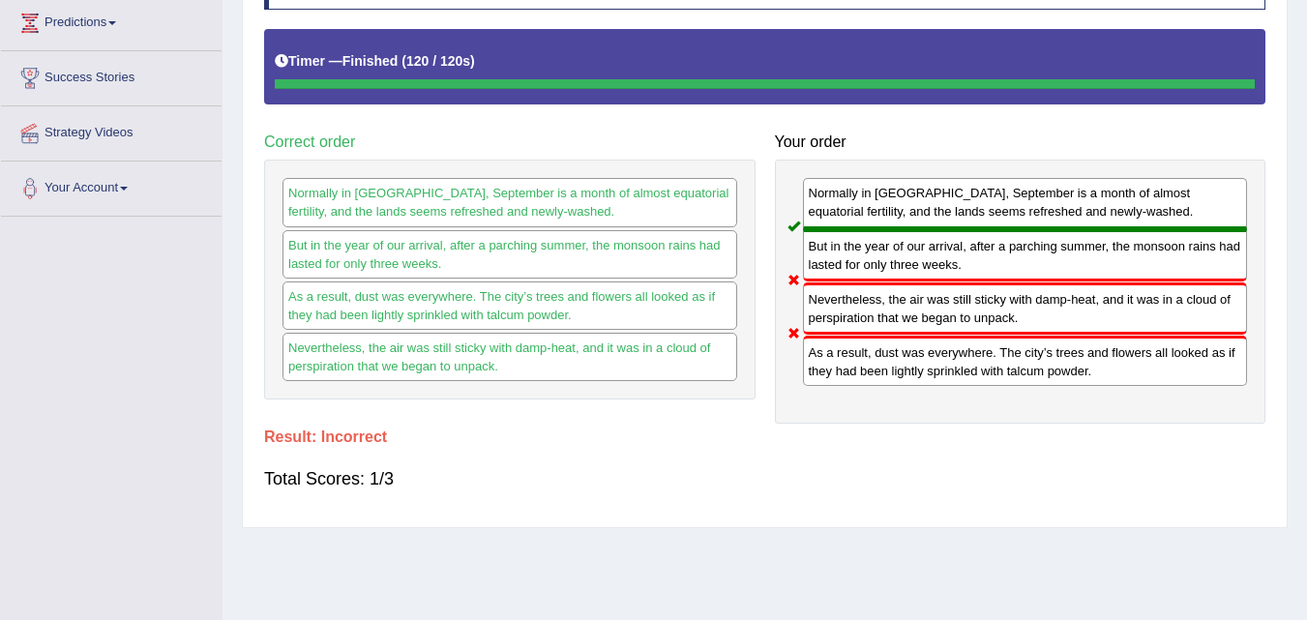
scroll to position [396, 0]
